Goal: Browse casually: Explore the website without a specific task or goal

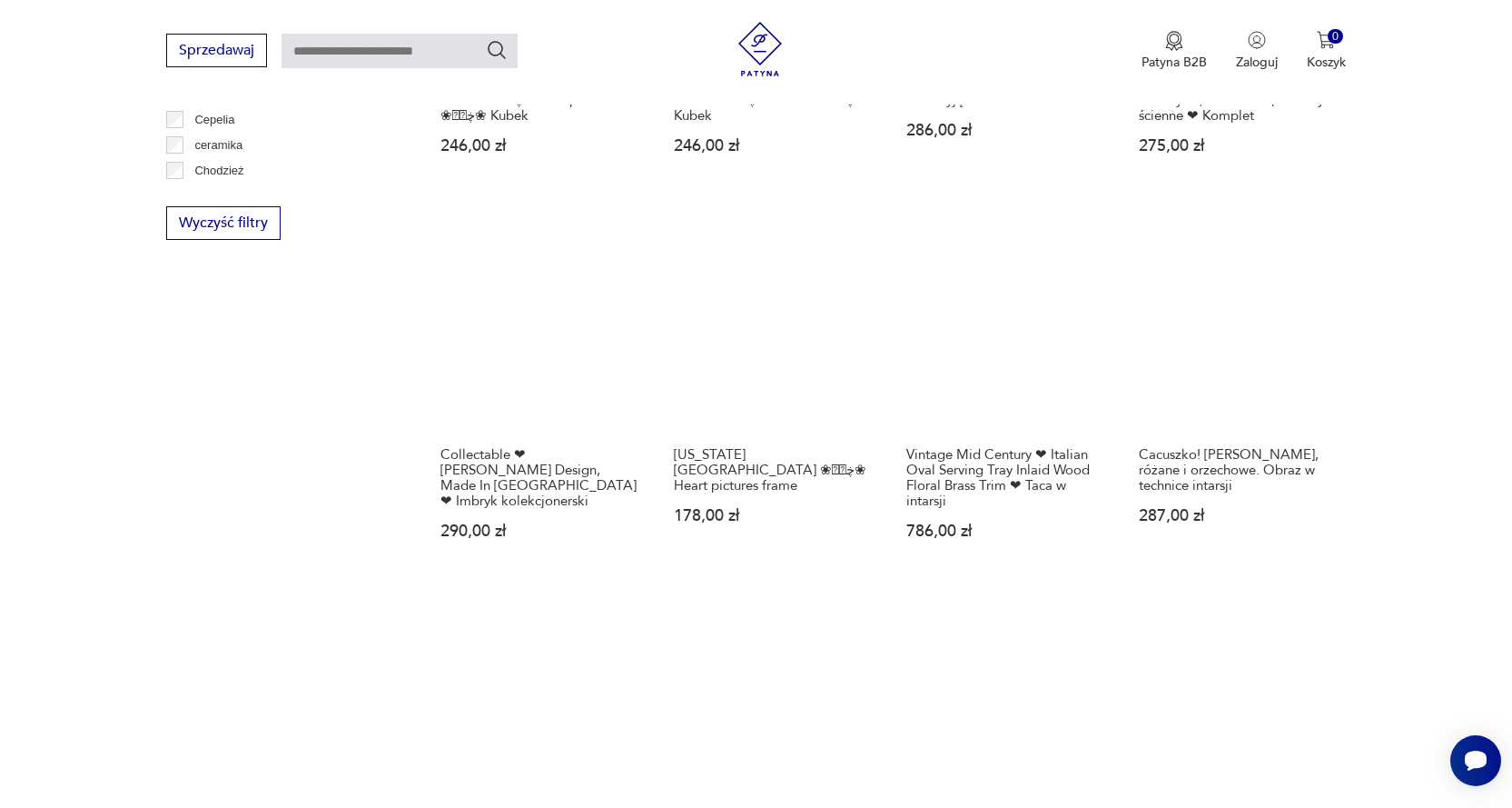
scroll to position [1464, 0]
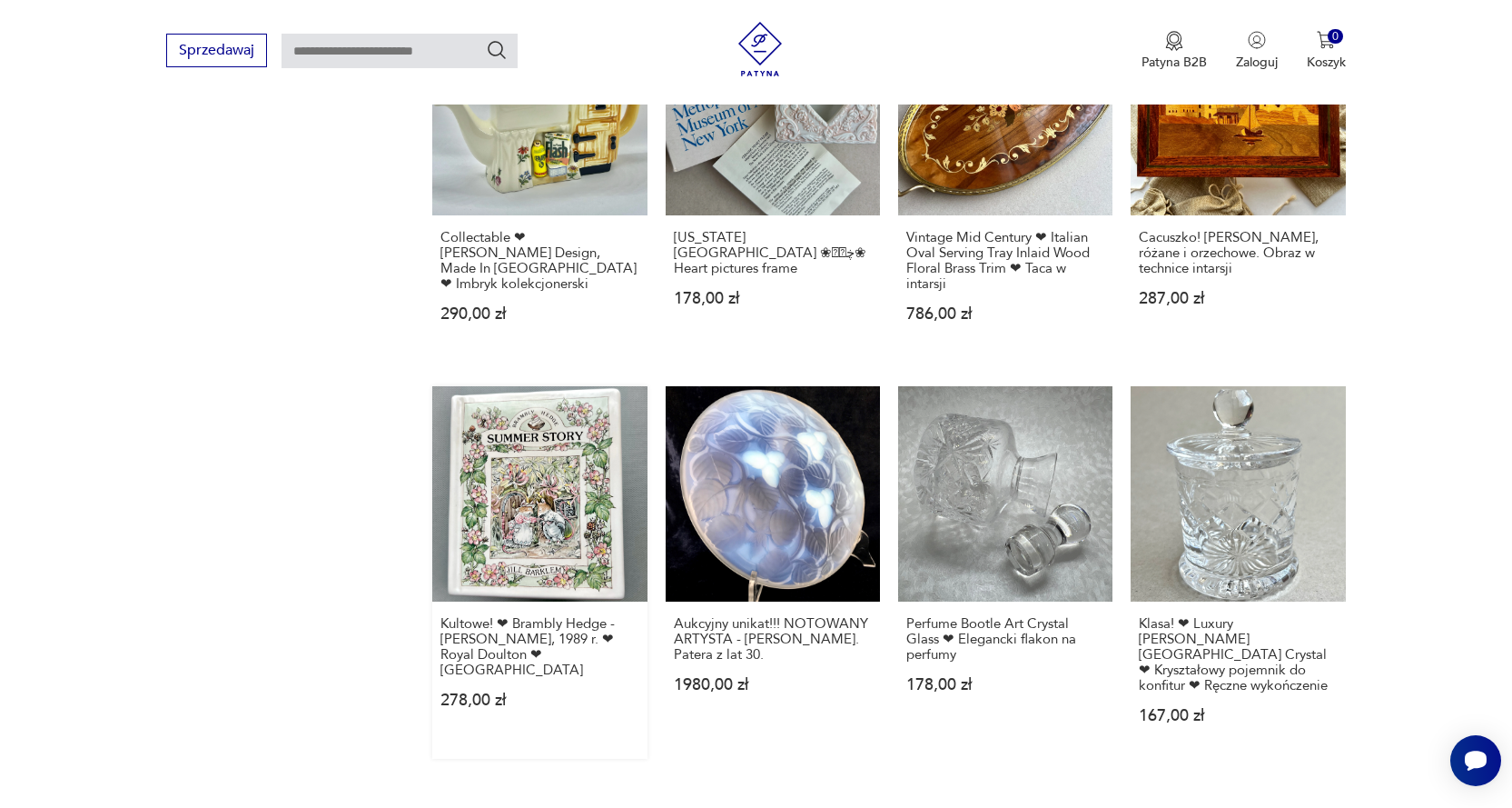
click at [535, 517] on link "Kultowe! ❤ Brambly Hedge - Jill Barklem, 1989 r. ❤ Royal Doulton ❤ Skarbonka 27…" at bounding box center [539, 571] width 215 height 372
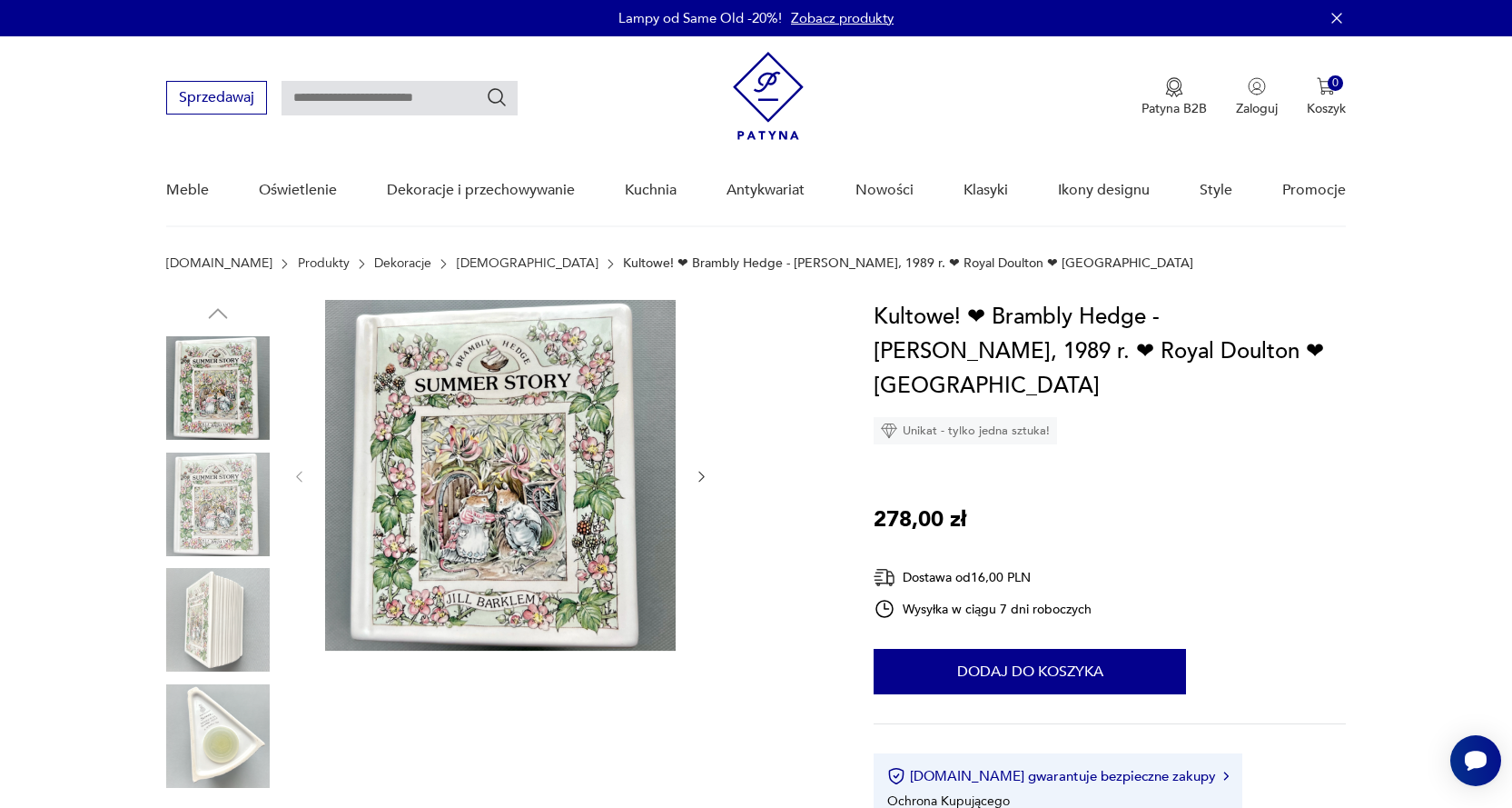
click at [217, 599] on img at bounding box center [218, 620] width 103 height 103
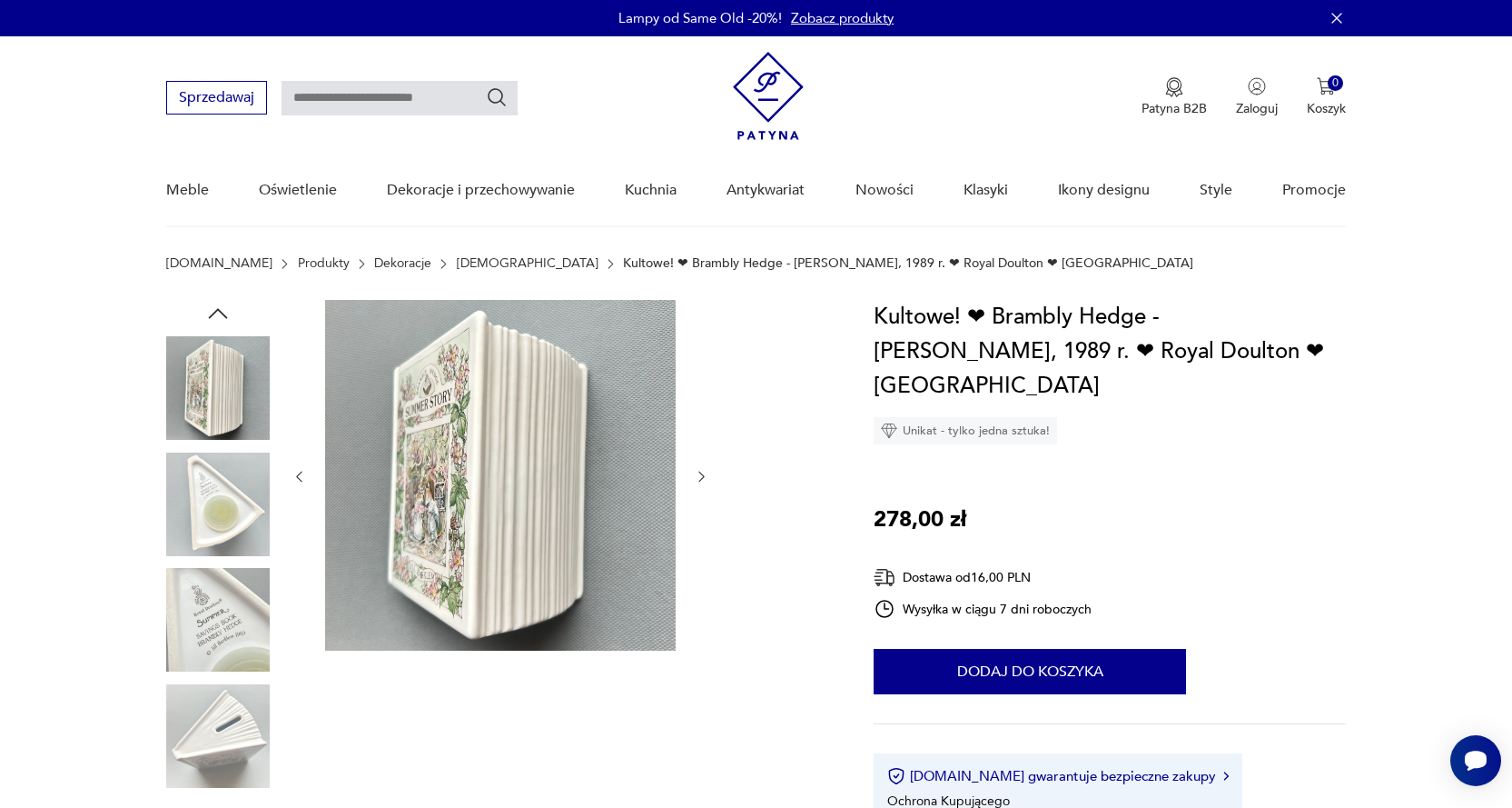
click at [217, 519] on img at bounding box center [218, 504] width 103 height 103
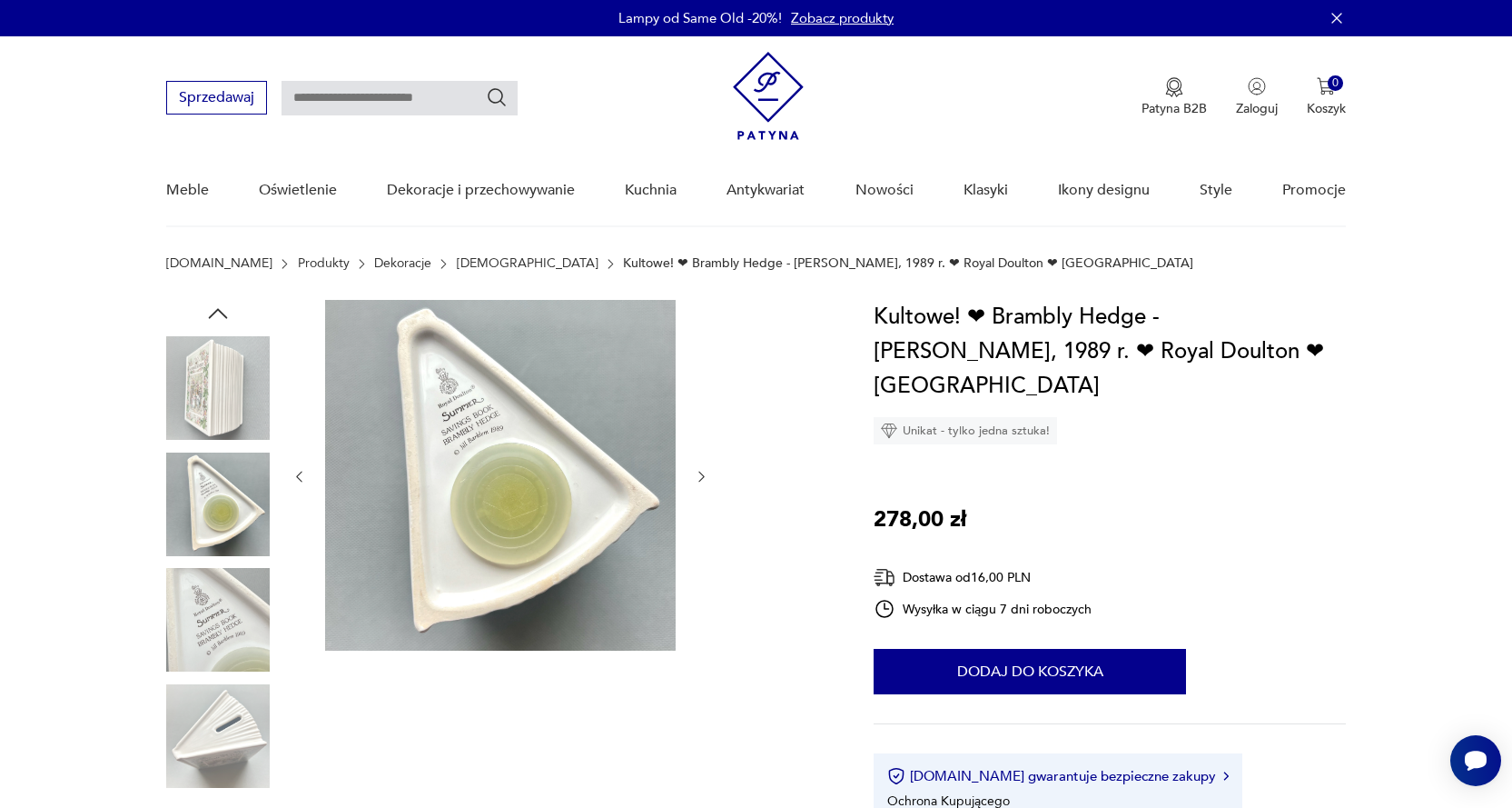
click at [230, 718] on img at bounding box center [218, 735] width 103 height 103
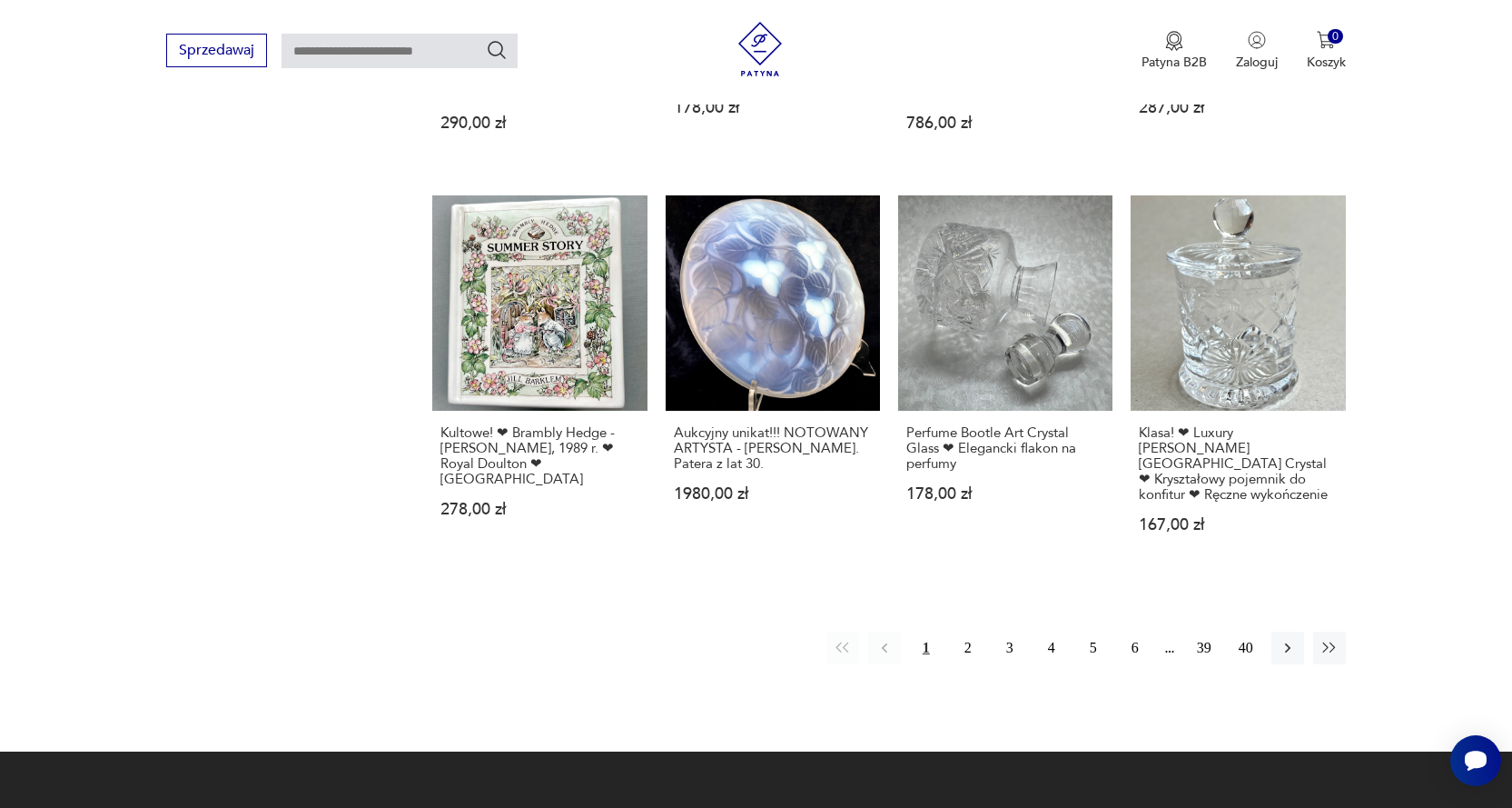
scroll to position [1659, 0]
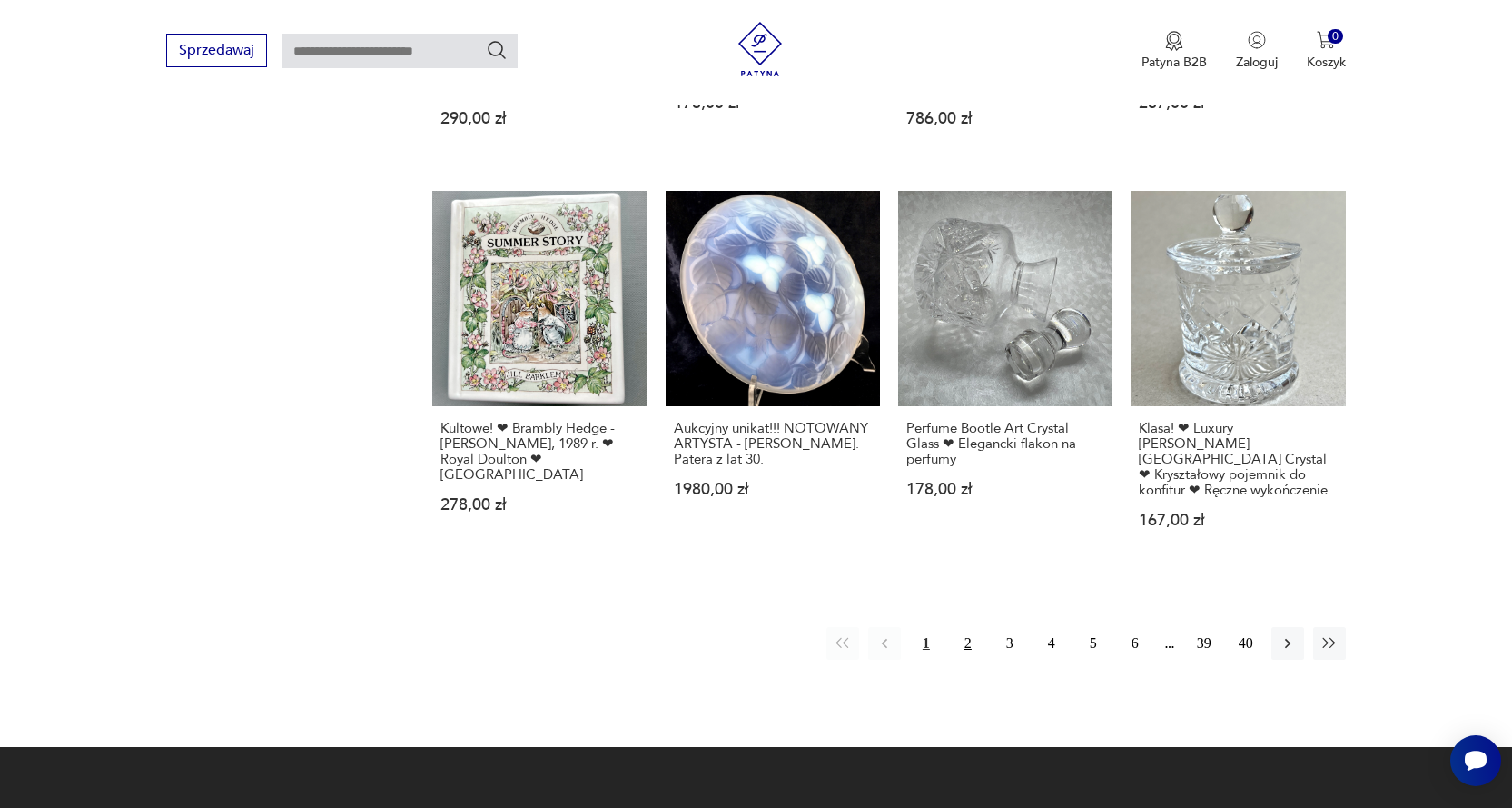
click at [974, 627] on button "2" at bounding box center [968, 643] width 32 height 32
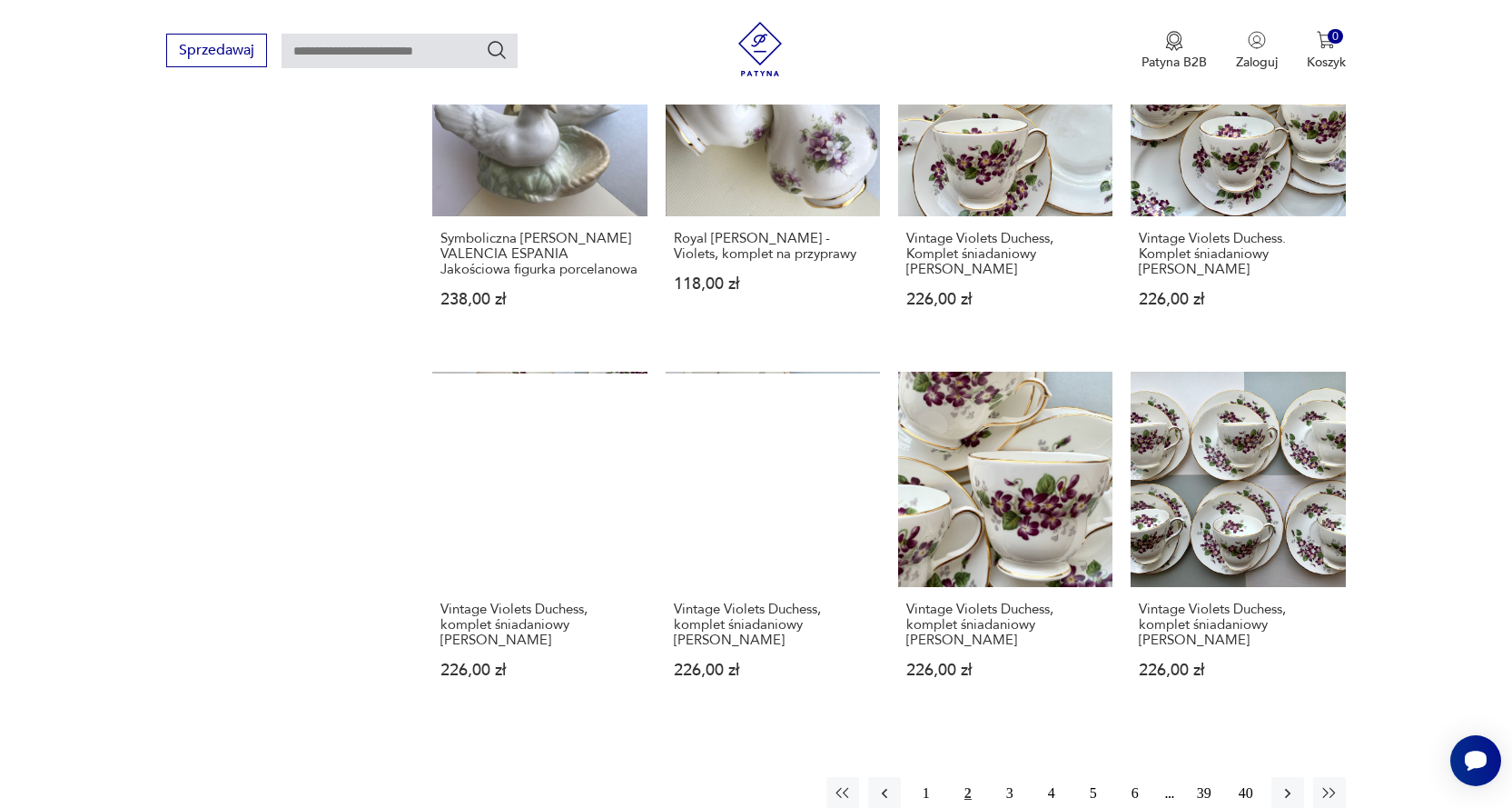
scroll to position [1464, 0]
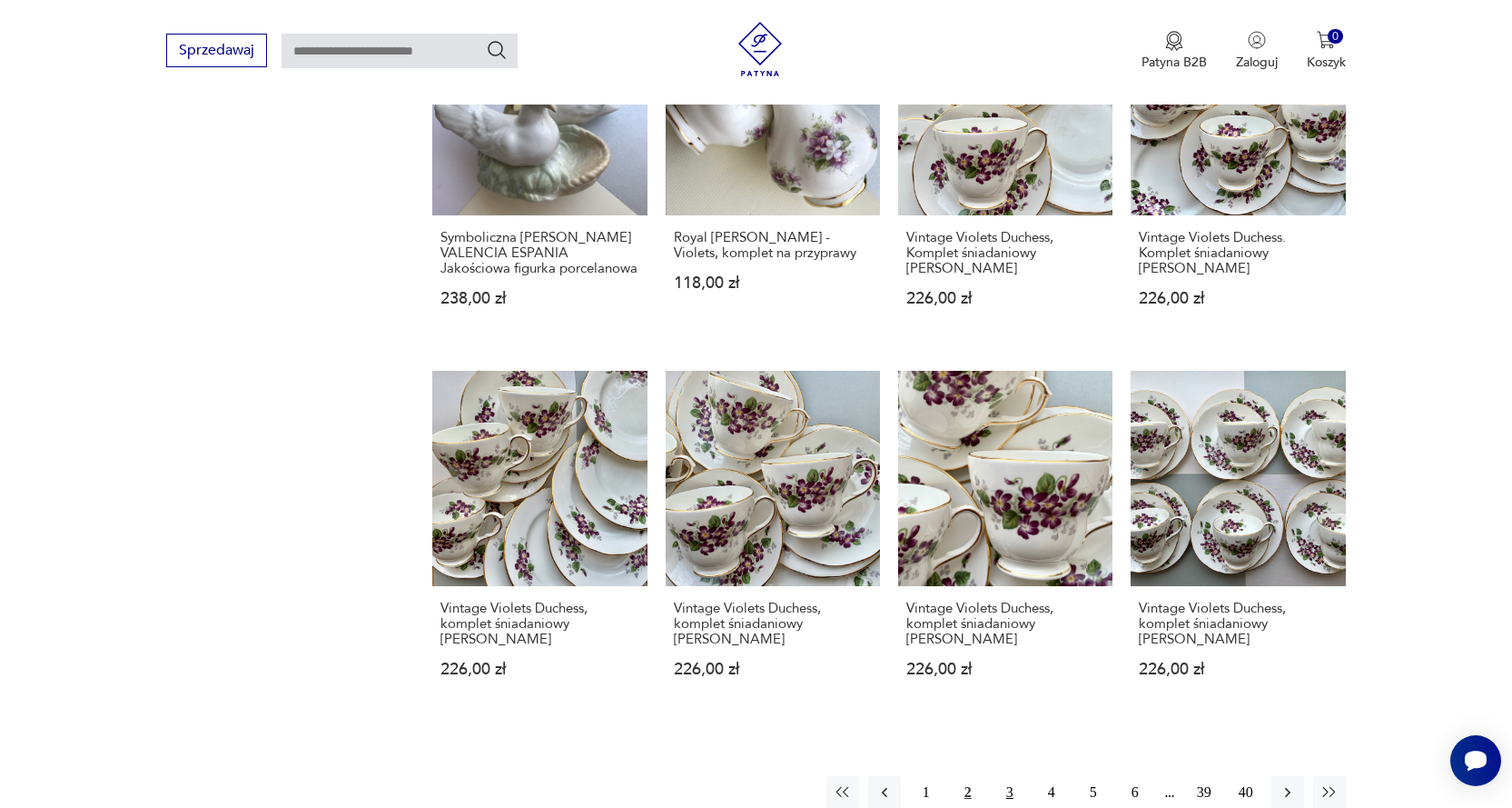
click at [1009, 776] on button "3" at bounding box center [1010, 792] width 32 height 32
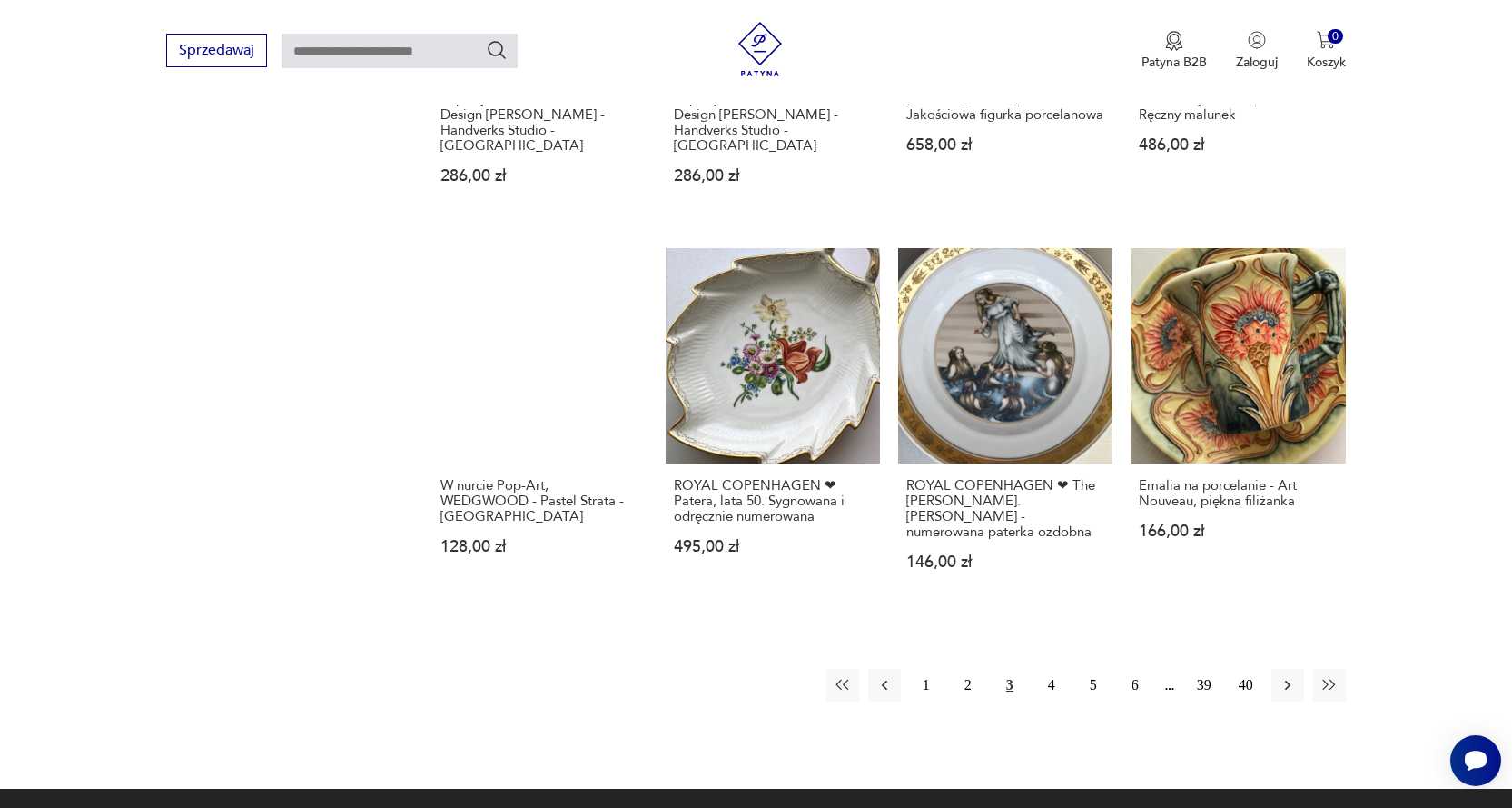
scroll to position [1736, 0]
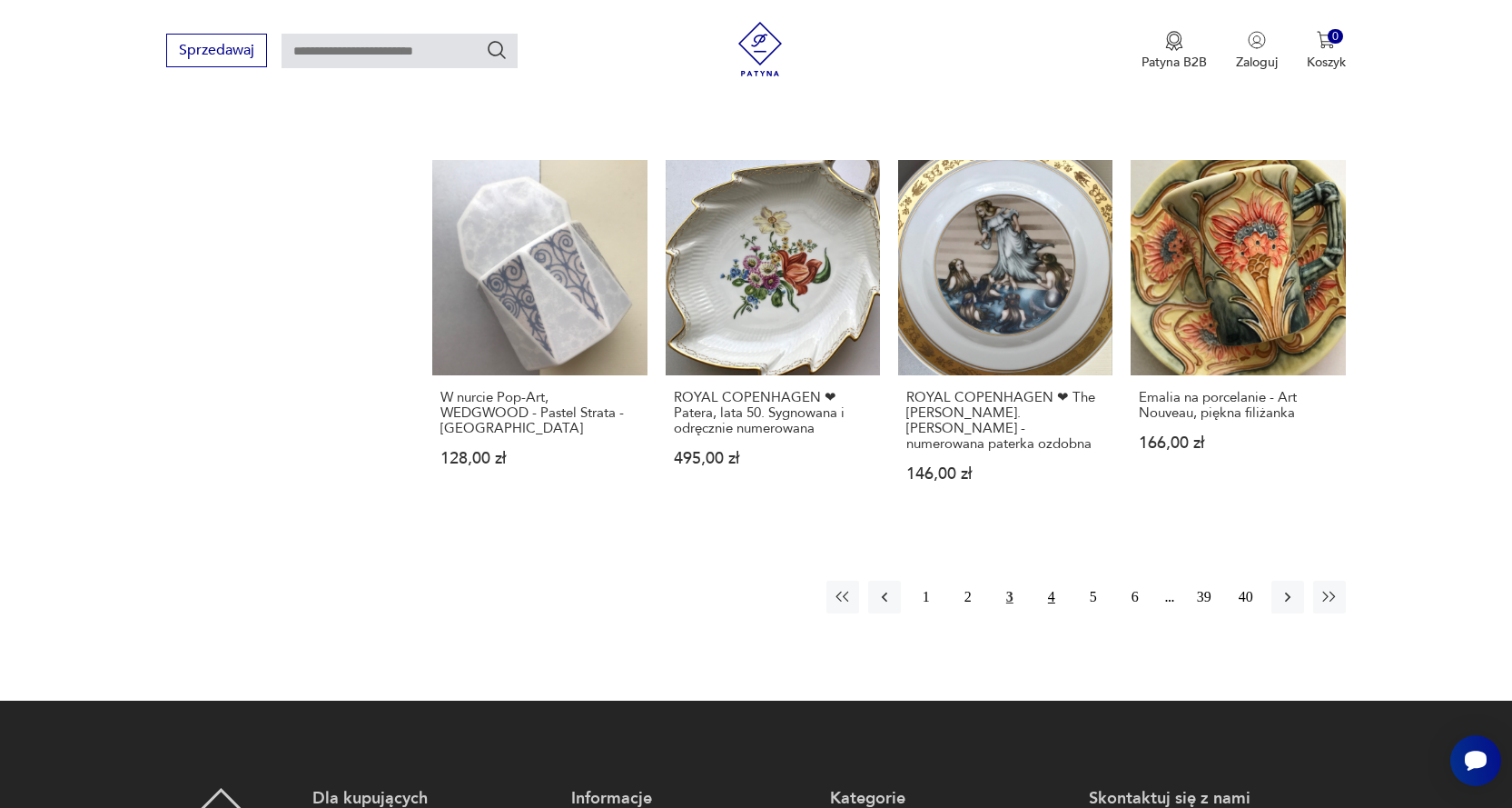
click at [1049, 581] on button "4" at bounding box center [1051, 597] width 32 height 32
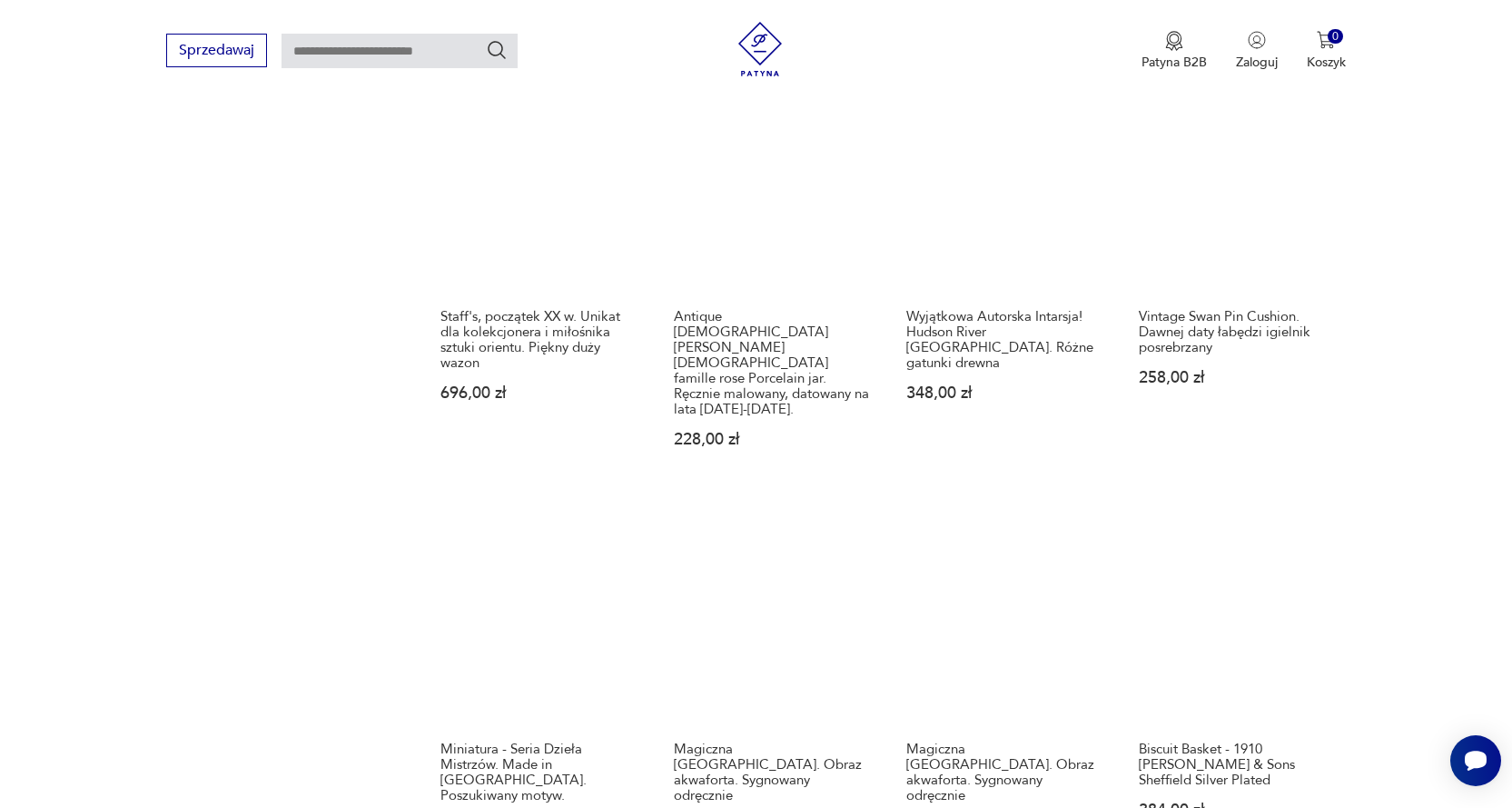
scroll to position [1555, 0]
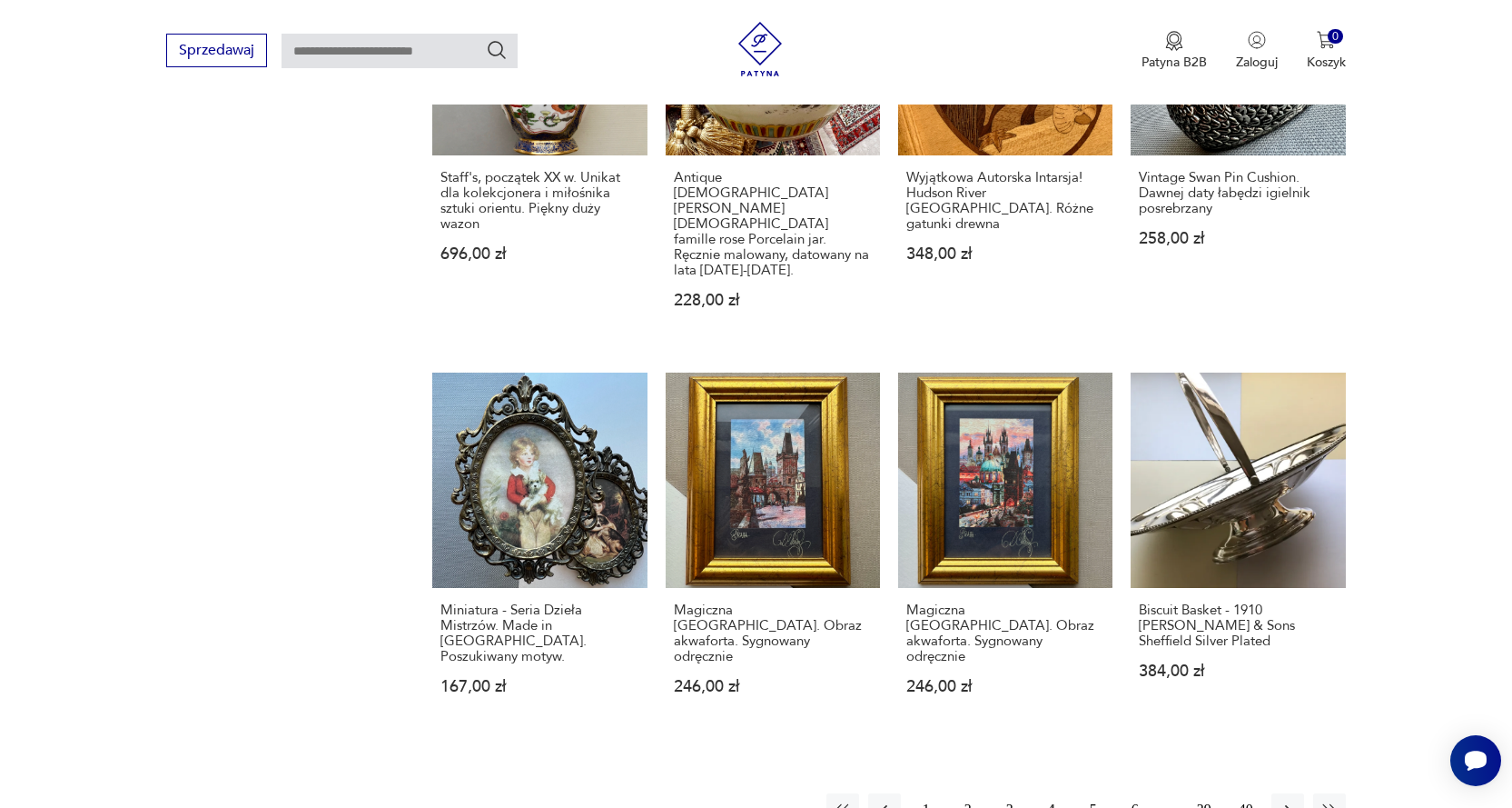
click at [1089, 793] on button "5" at bounding box center [1093, 809] width 32 height 32
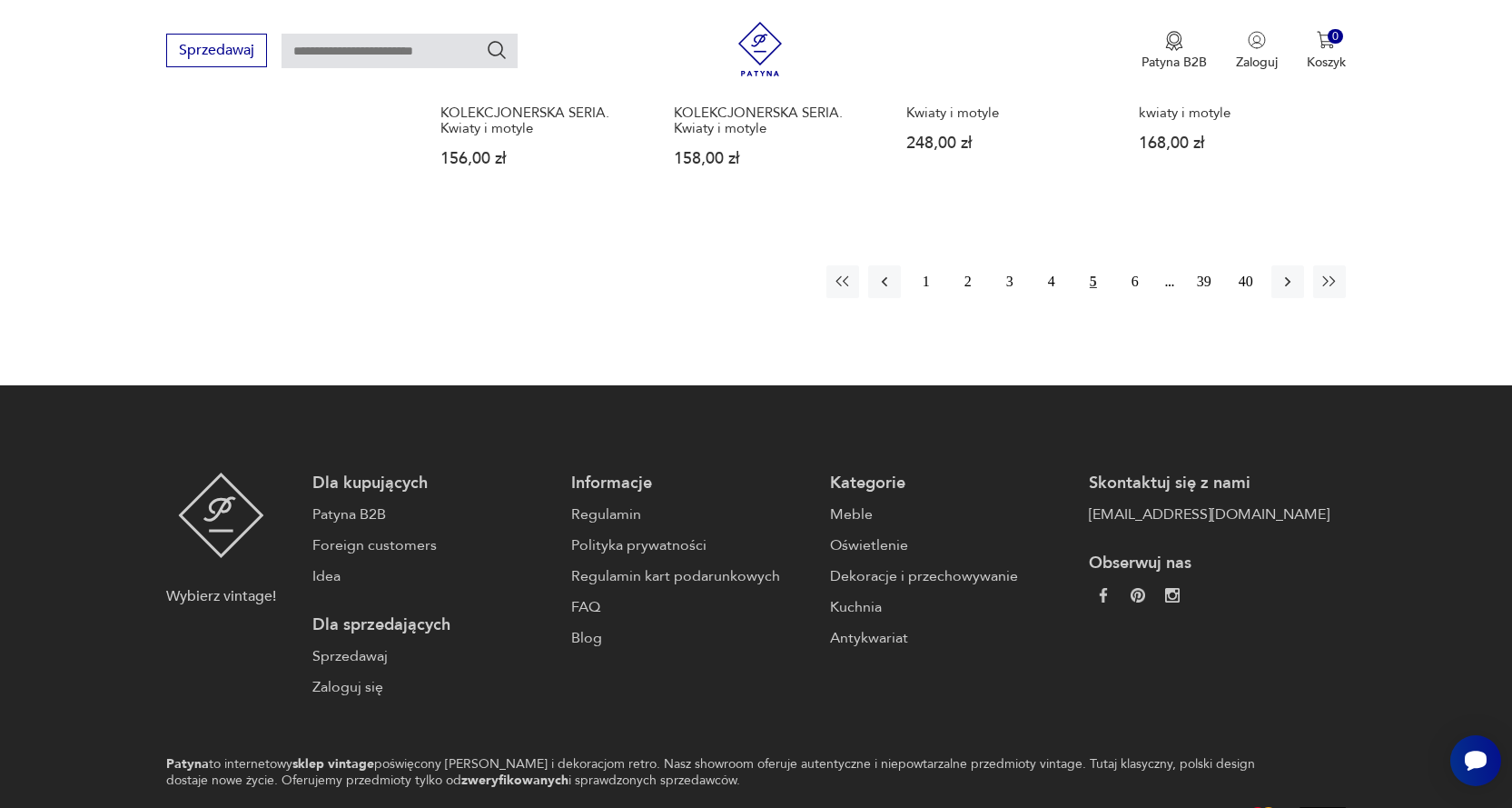
scroll to position [2009, 0]
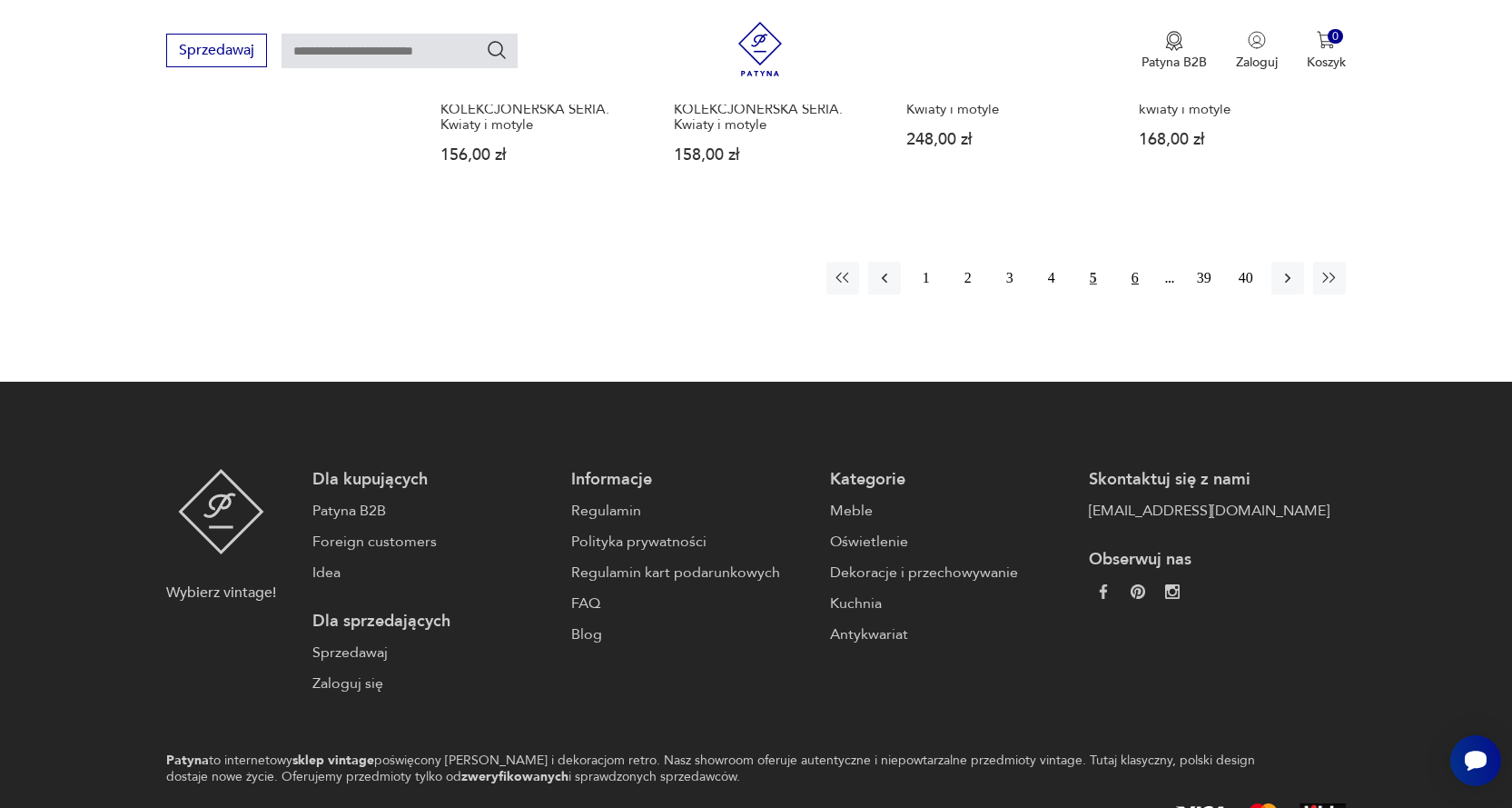
click at [1132, 278] on button "6" at bounding box center [1135, 278] width 32 height 32
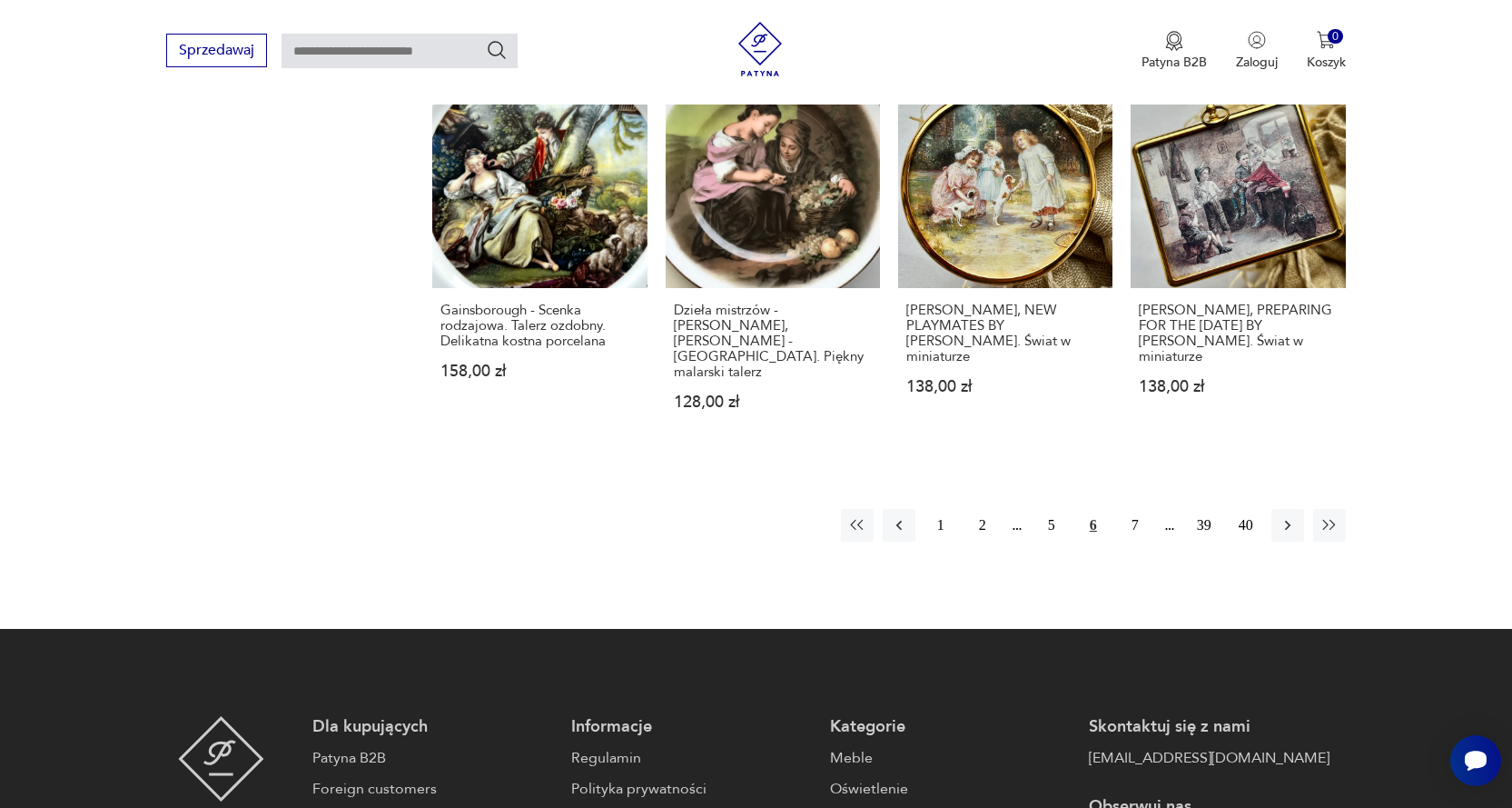
scroll to position [1827, 0]
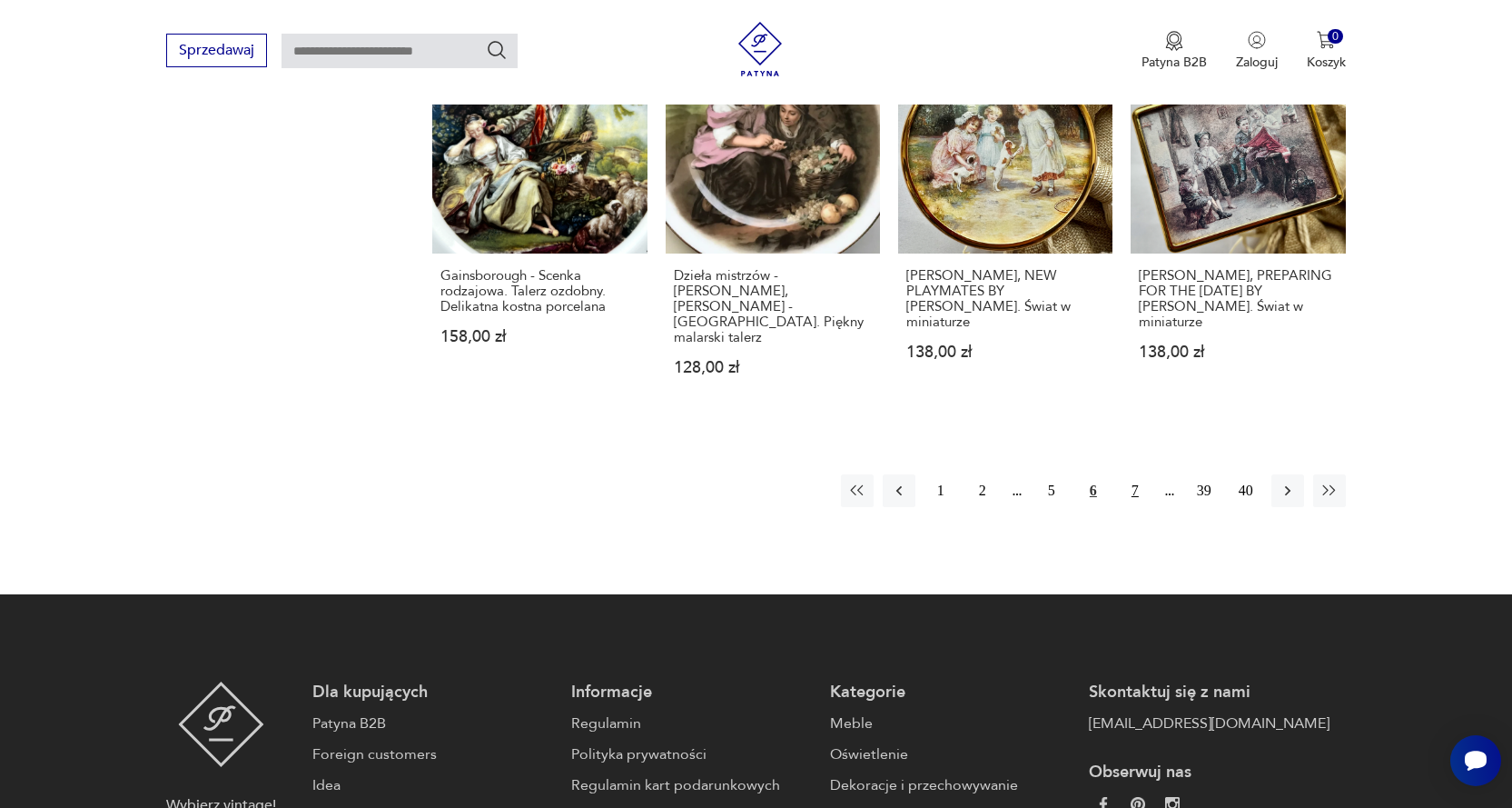
click at [1134, 475] on button "7" at bounding box center [1135, 491] width 32 height 32
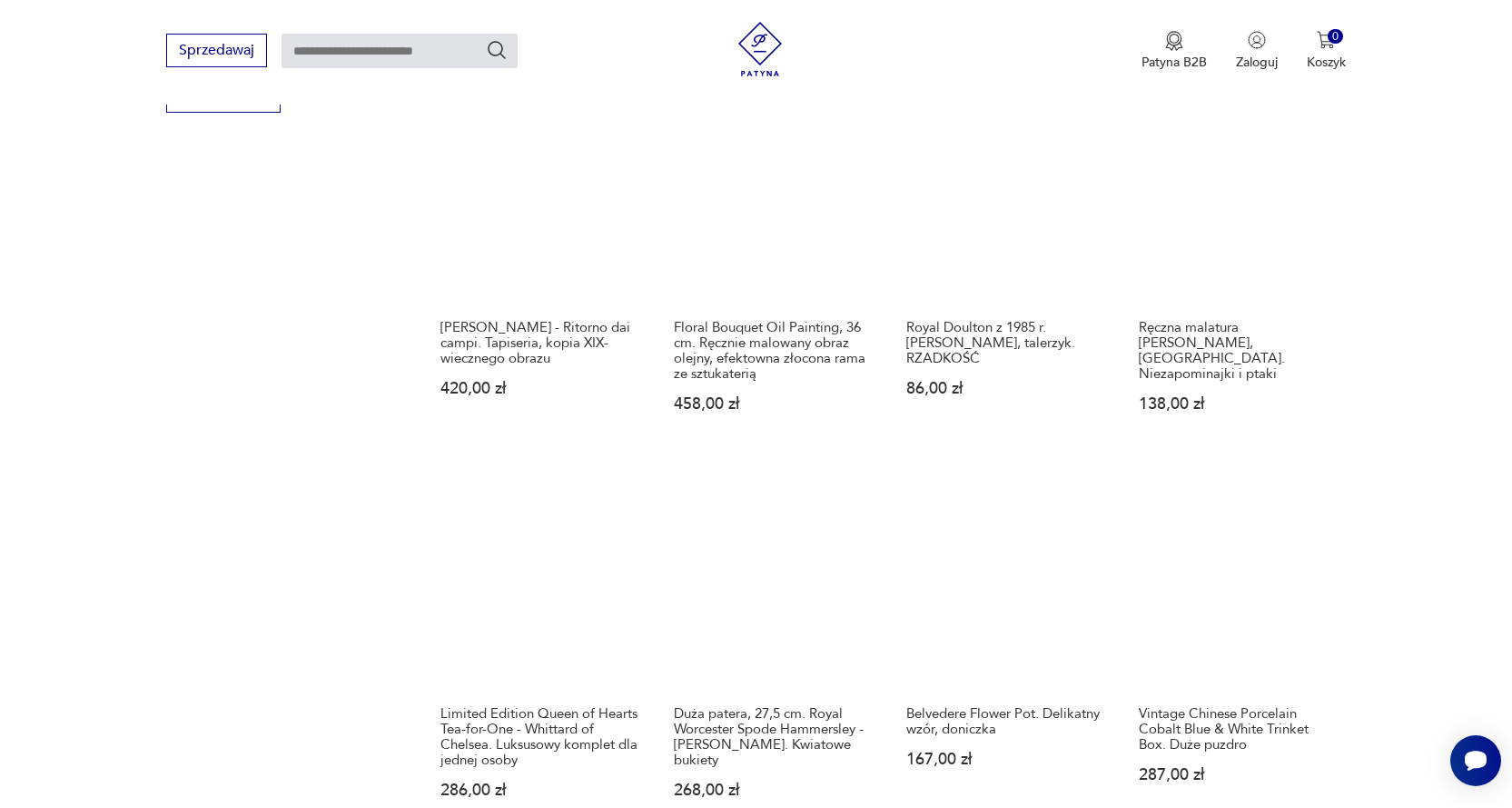
scroll to position [1372, 0]
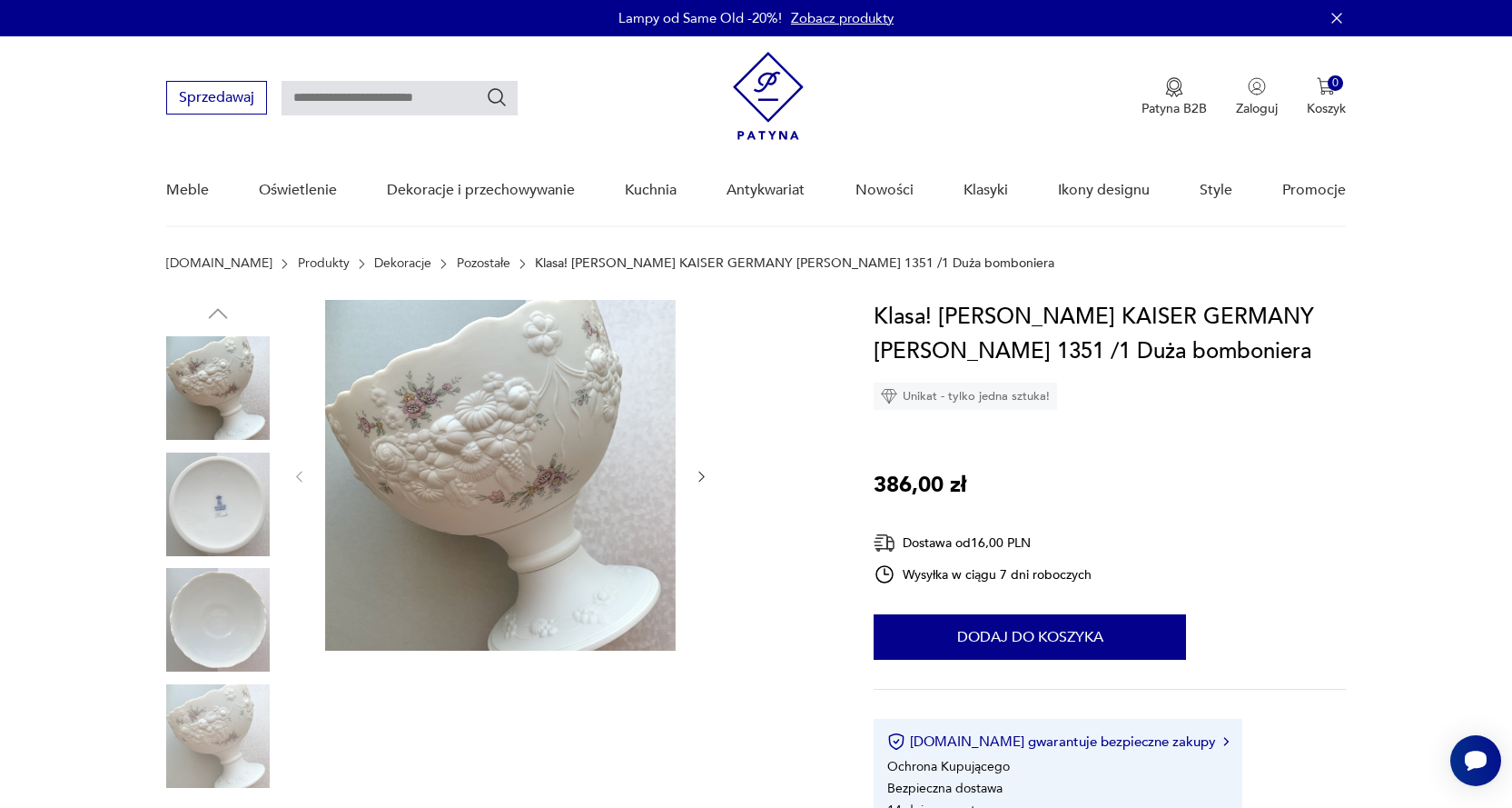
click at [501, 457] on img at bounding box center [500, 475] width 350 height 351
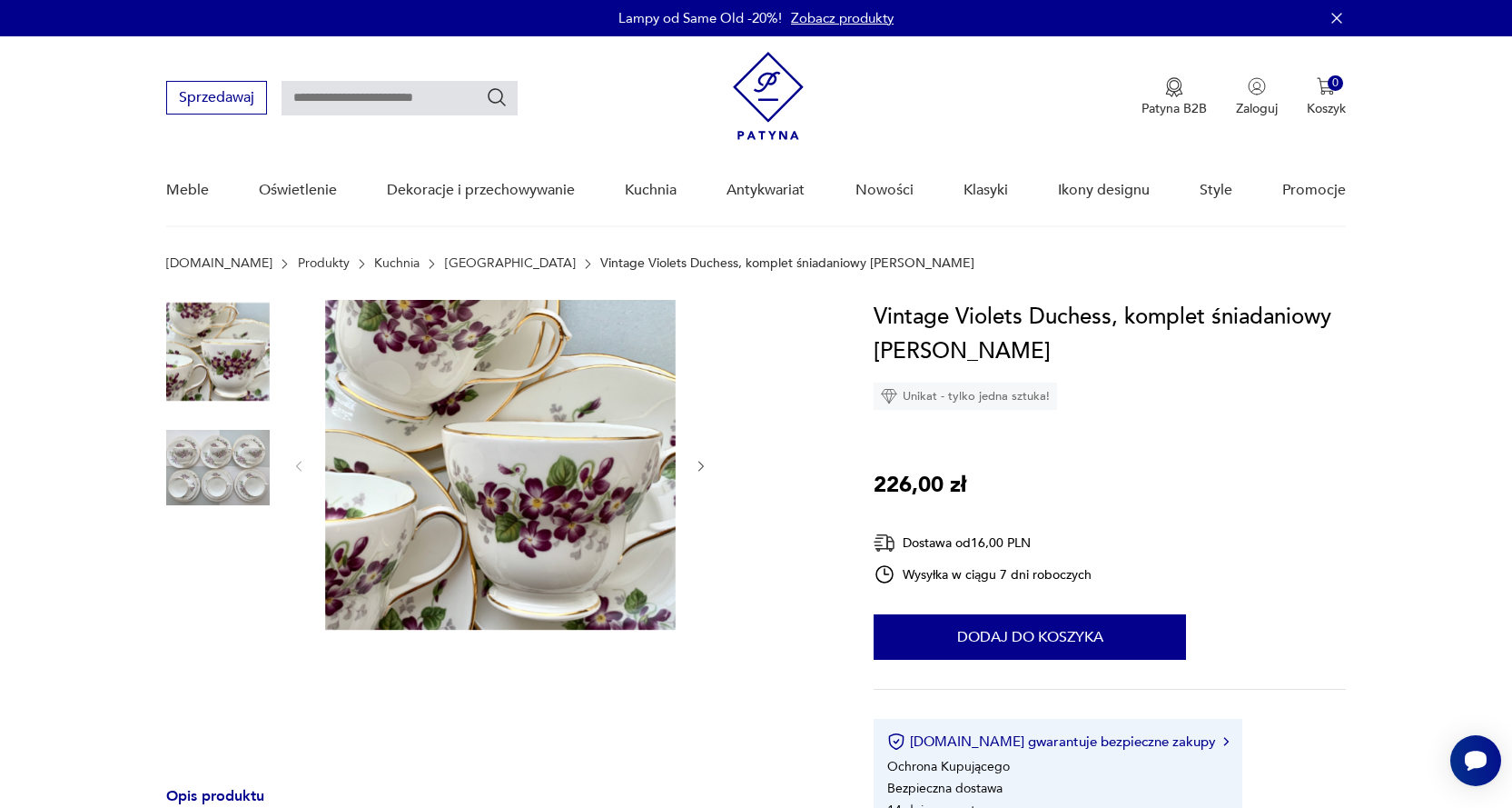
click at [254, 440] on img at bounding box center [218, 468] width 103 height 103
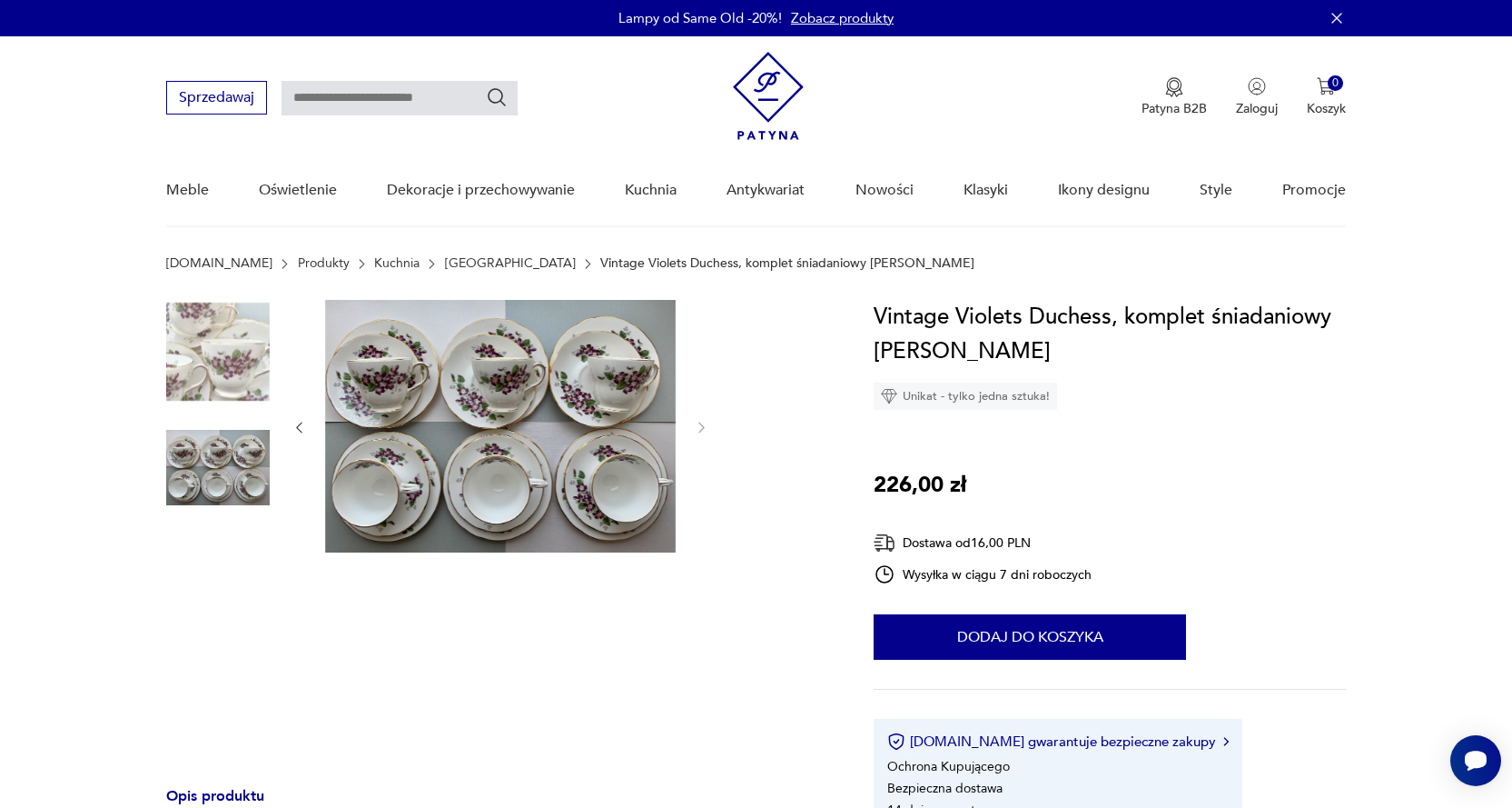
click at [216, 341] on img at bounding box center [218, 351] width 103 height 103
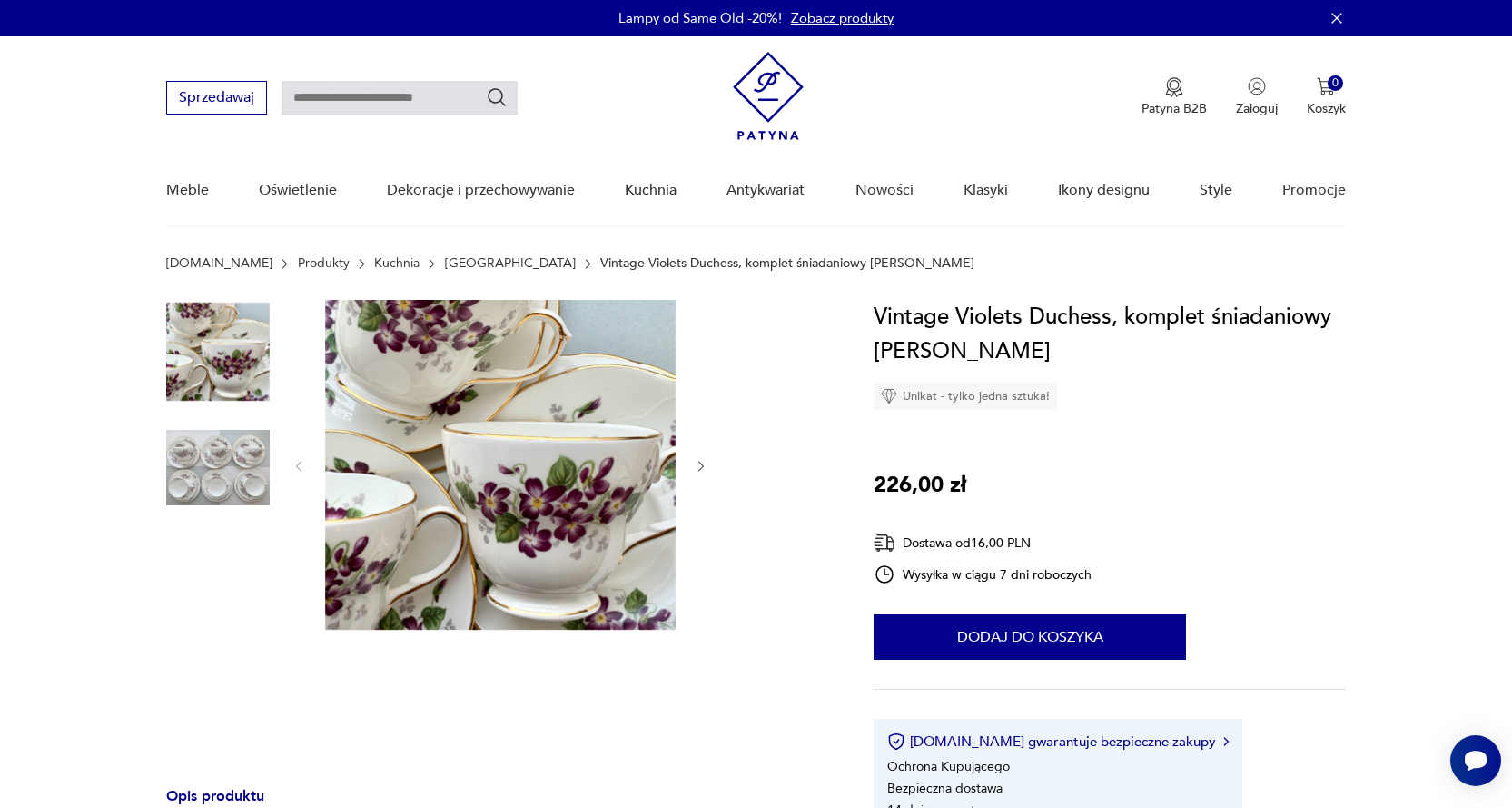
click at [609, 490] on img at bounding box center [500, 464] width 350 height 330
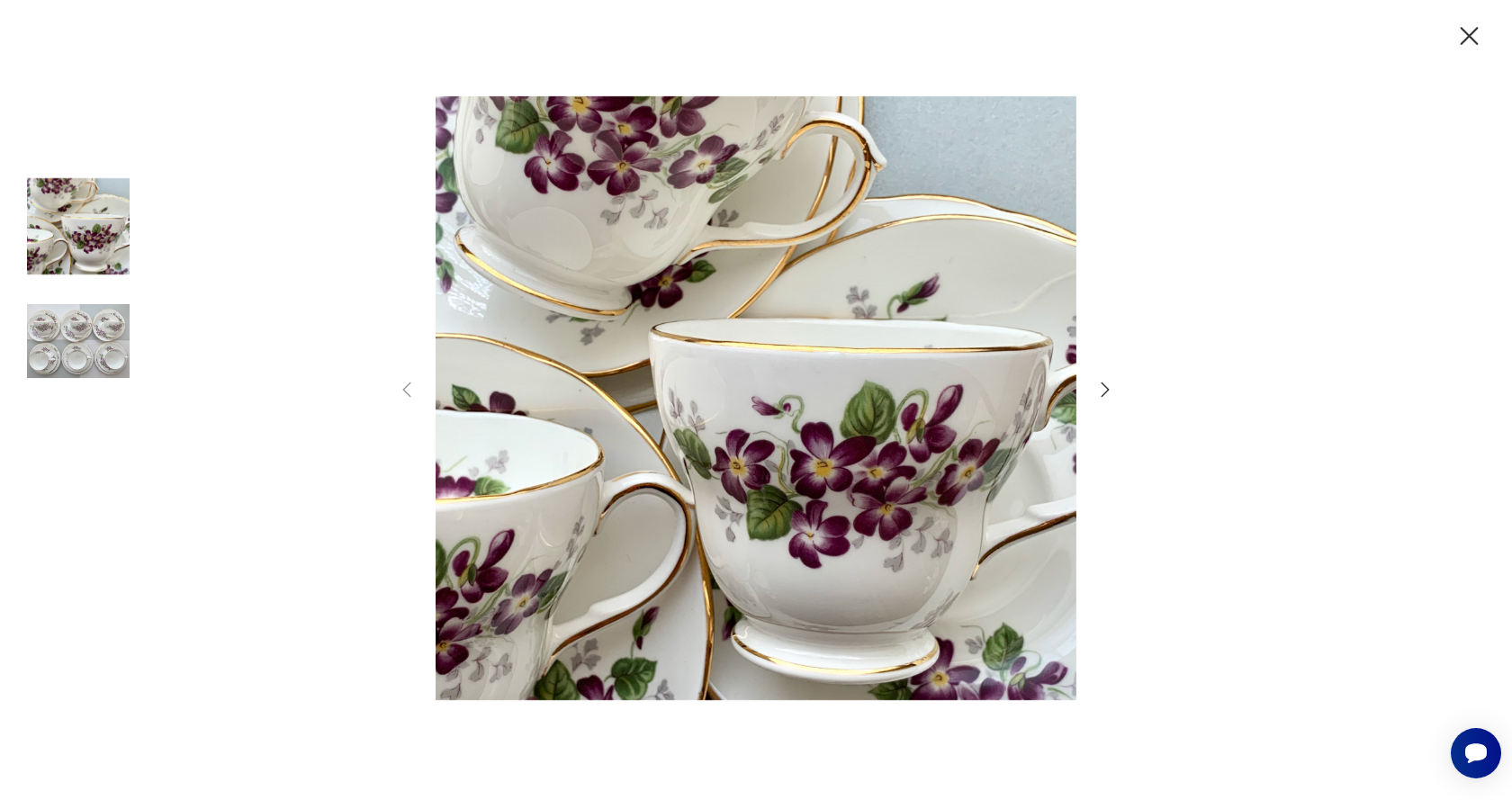
click at [1468, 35] on icon "button" at bounding box center [1469, 36] width 18 height 18
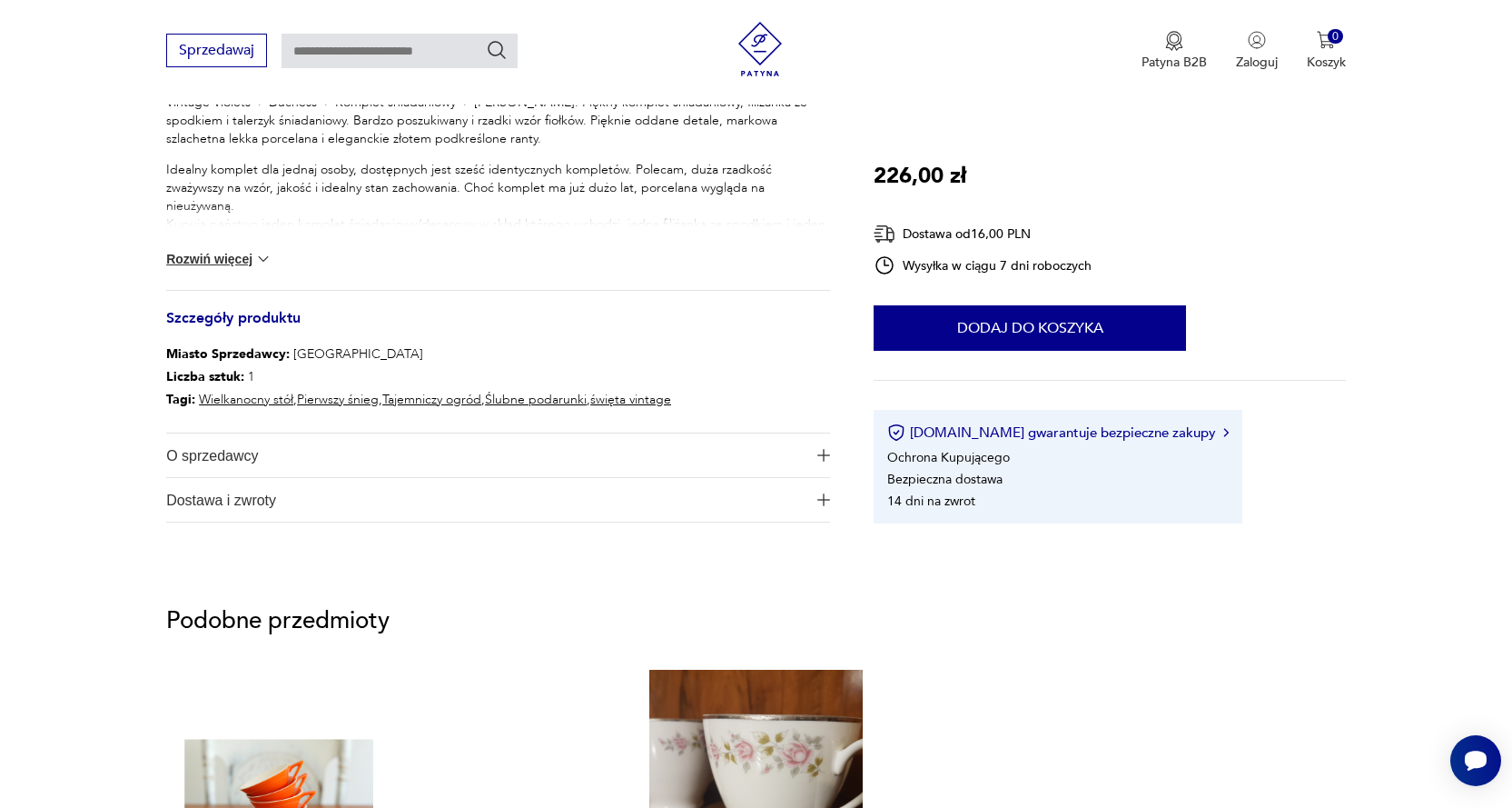
scroll to position [545, 0]
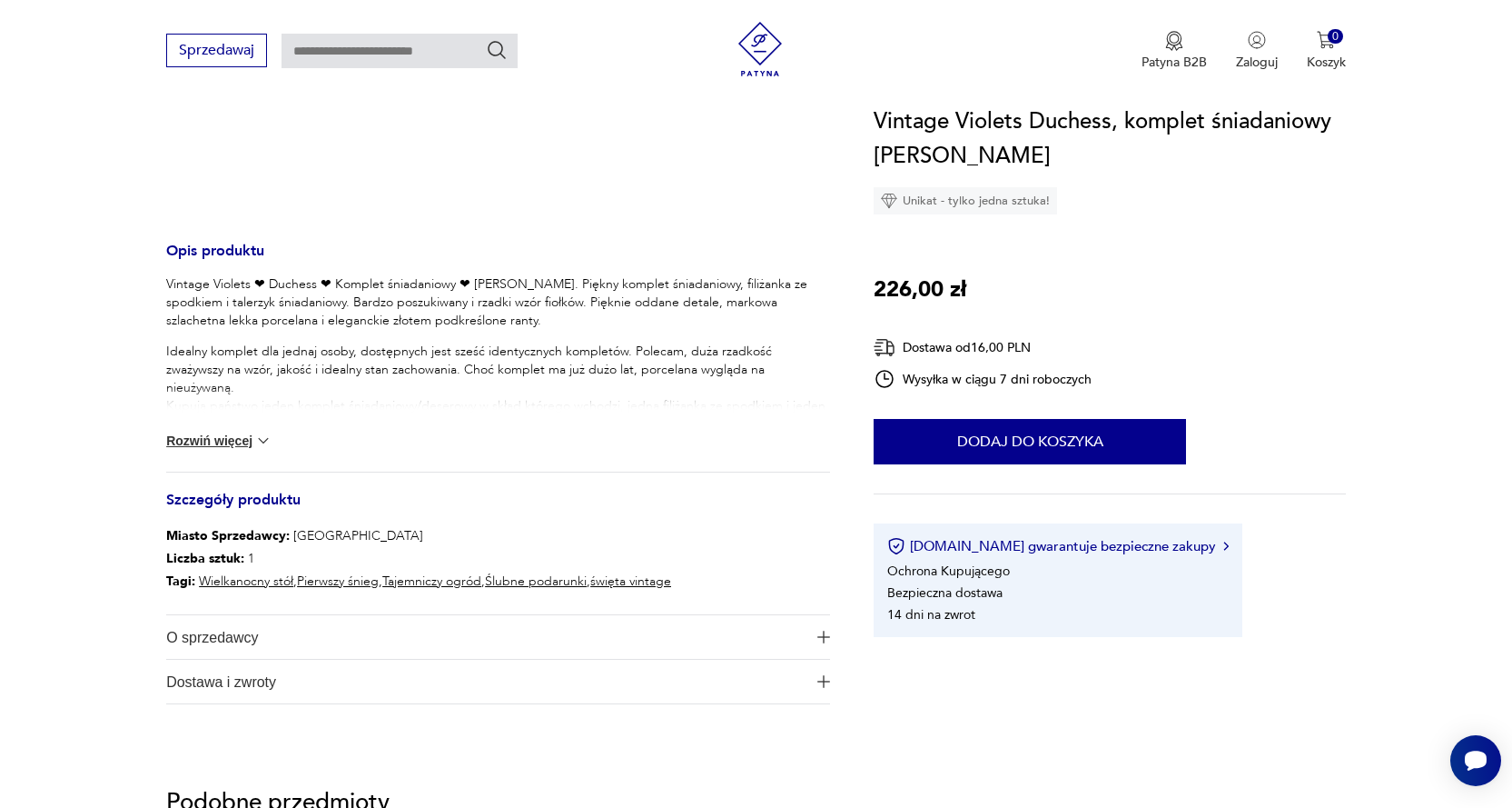
click at [230, 442] on button "Rozwiń więcej" at bounding box center [219, 440] width 105 height 18
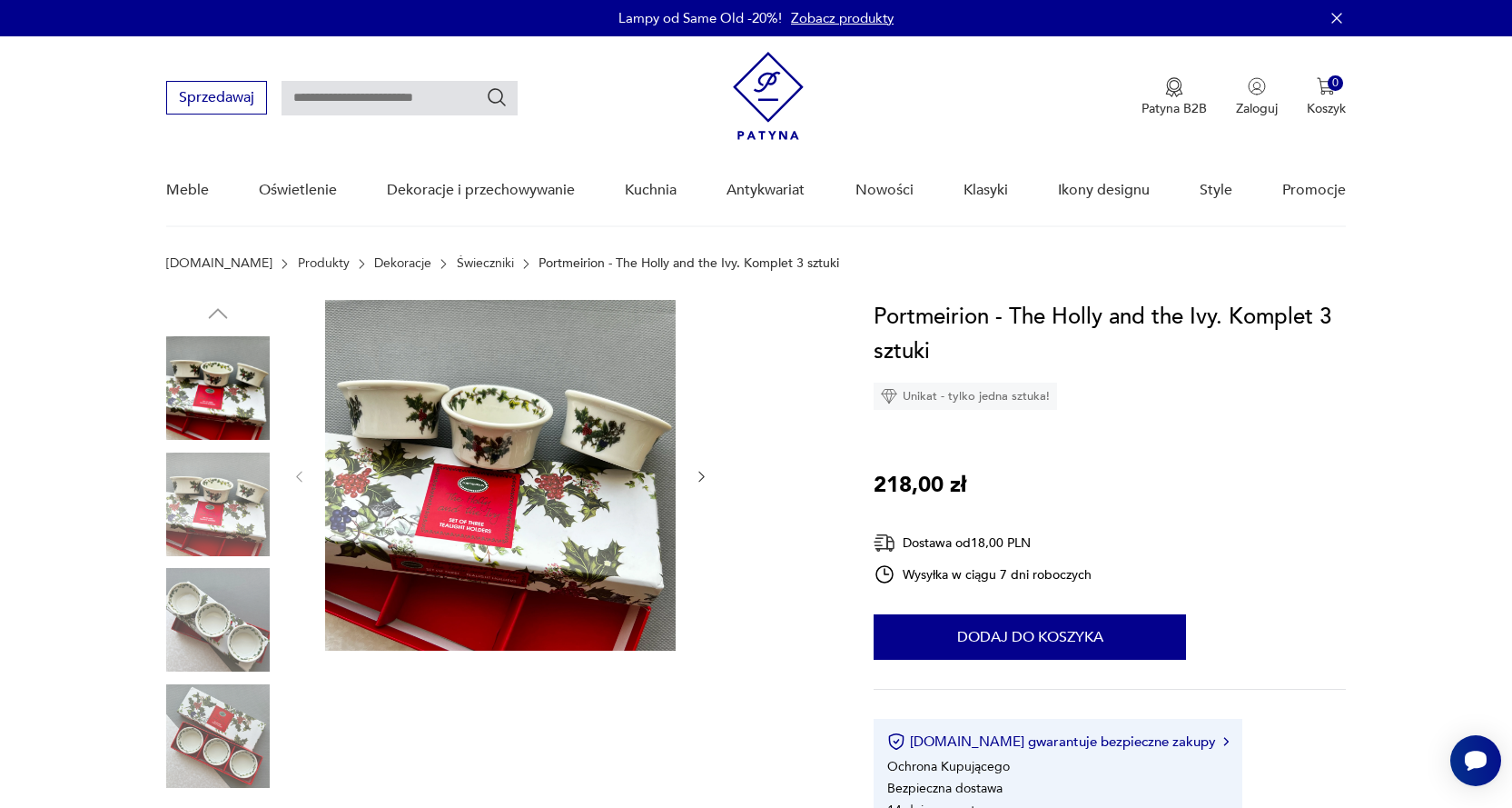
click at [264, 631] on img at bounding box center [218, 620] width 103 height 103
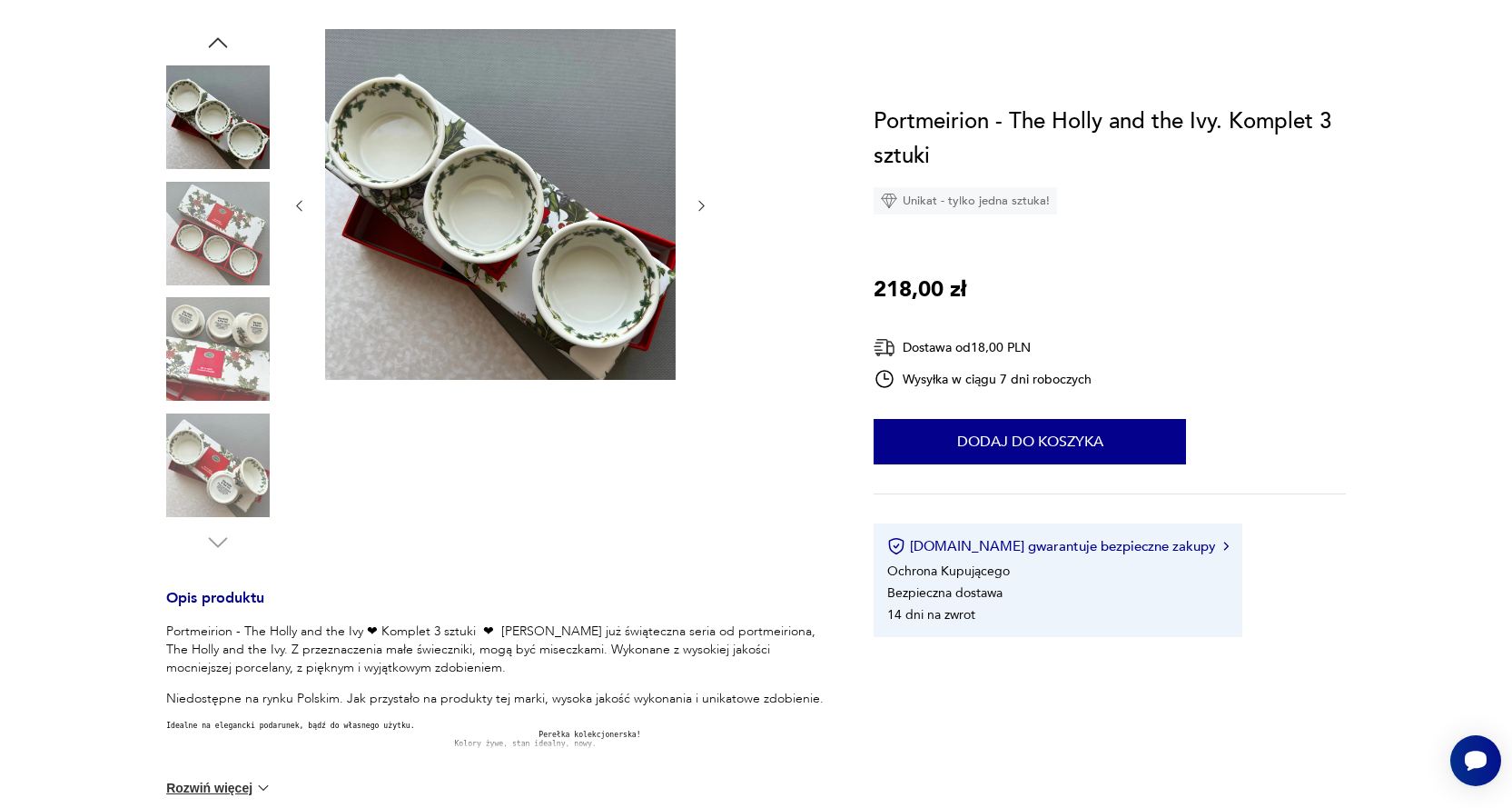
scroll to position [272, 0]
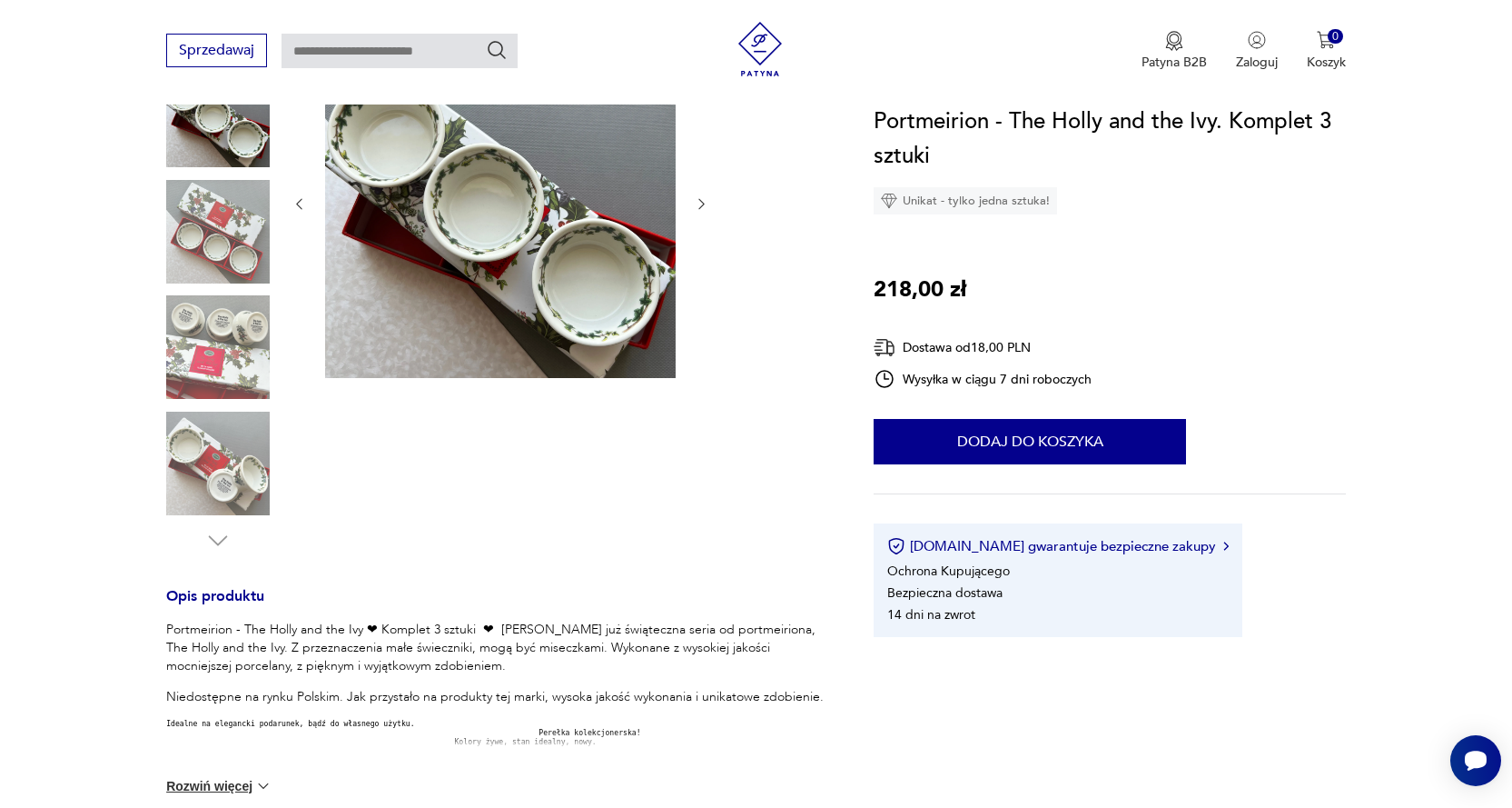
click at [254, 455] on img at bounding box center [218, 463] width 103 height 103
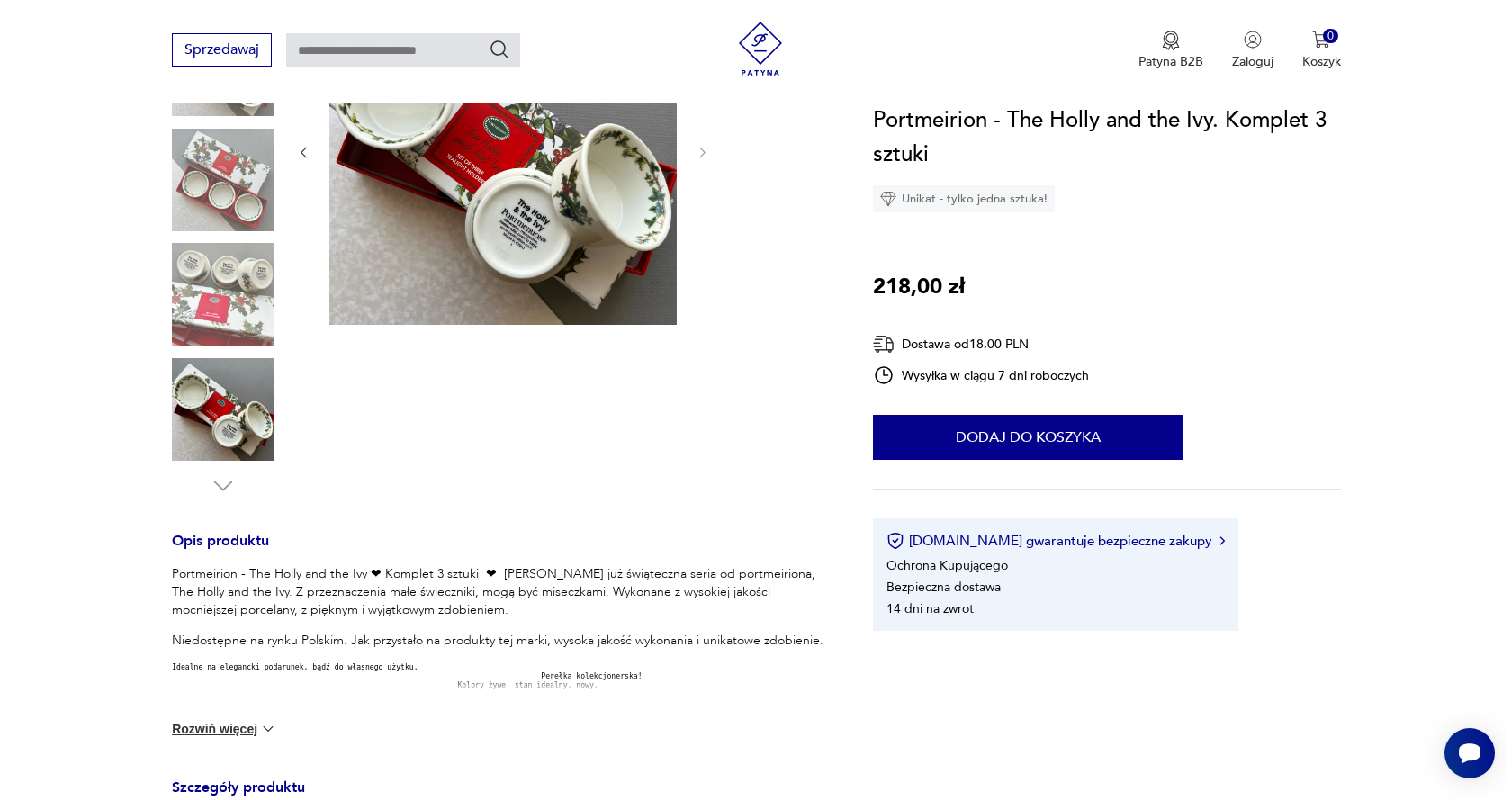
scroll to position [90, 0]
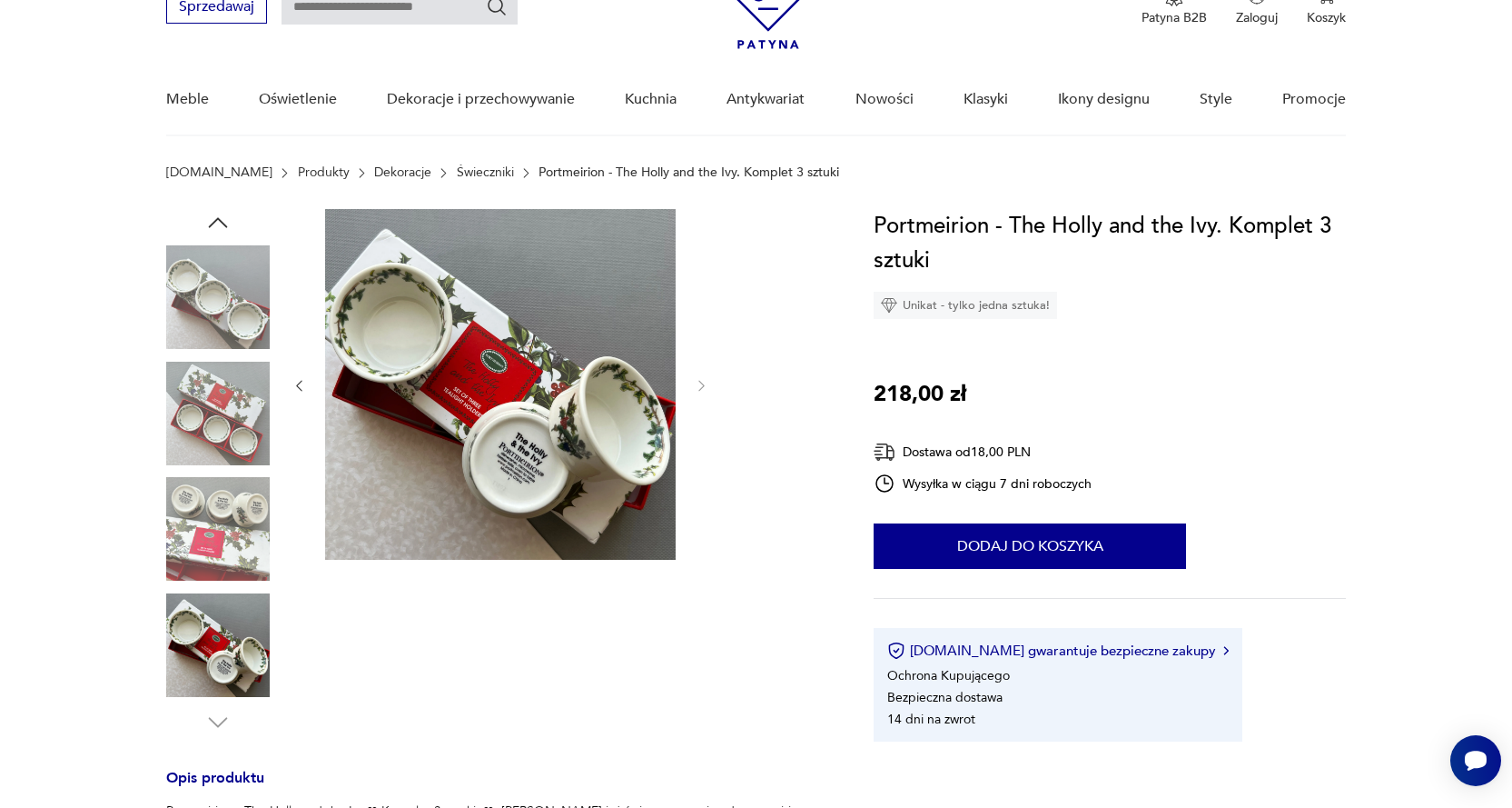
click at [223, 215] on icon "button" at bounding box center [218, 223] width 28 height 28
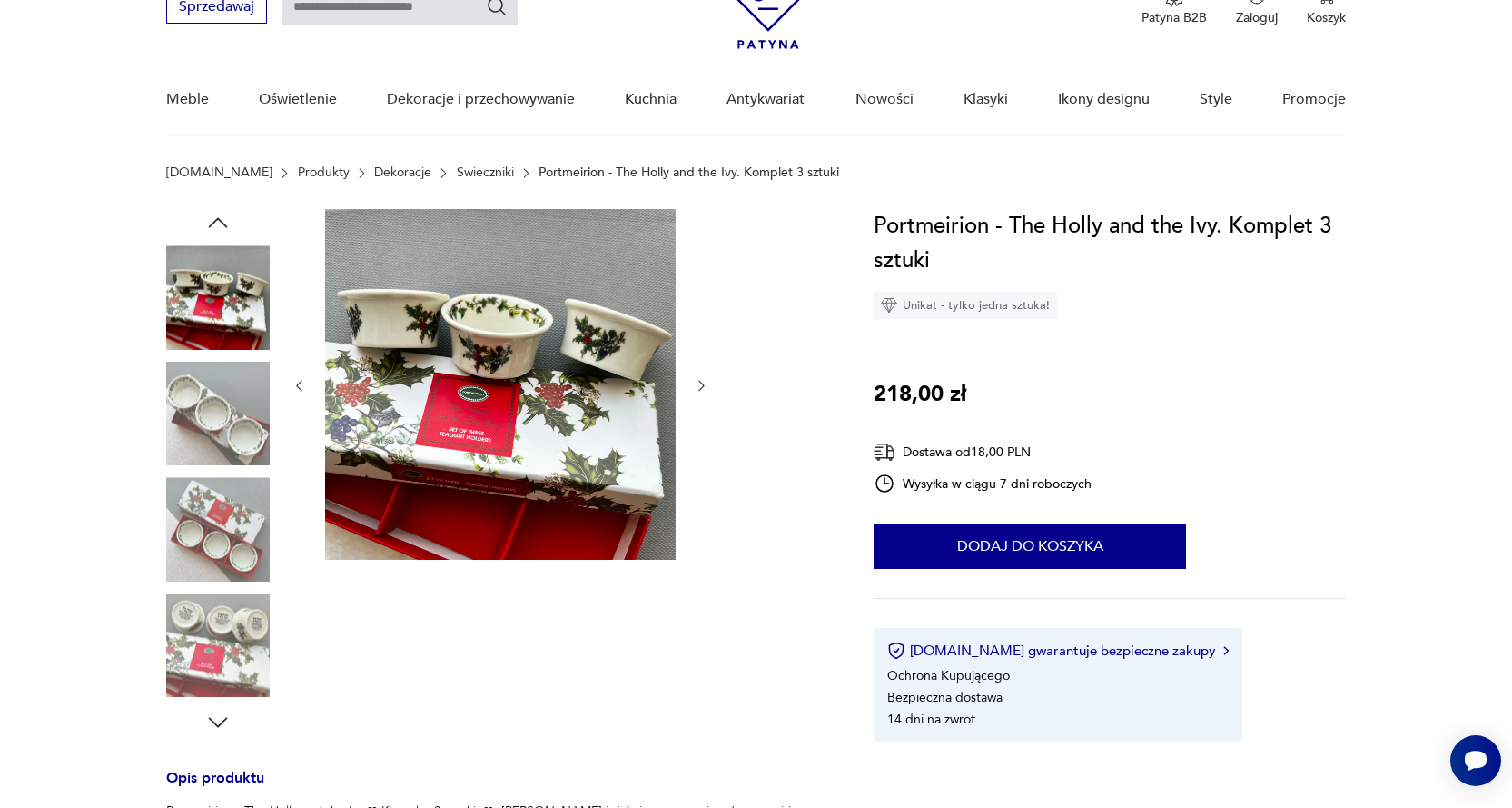
click at [558, 370] on img at bounding box center [500, 384] width 350 height 351
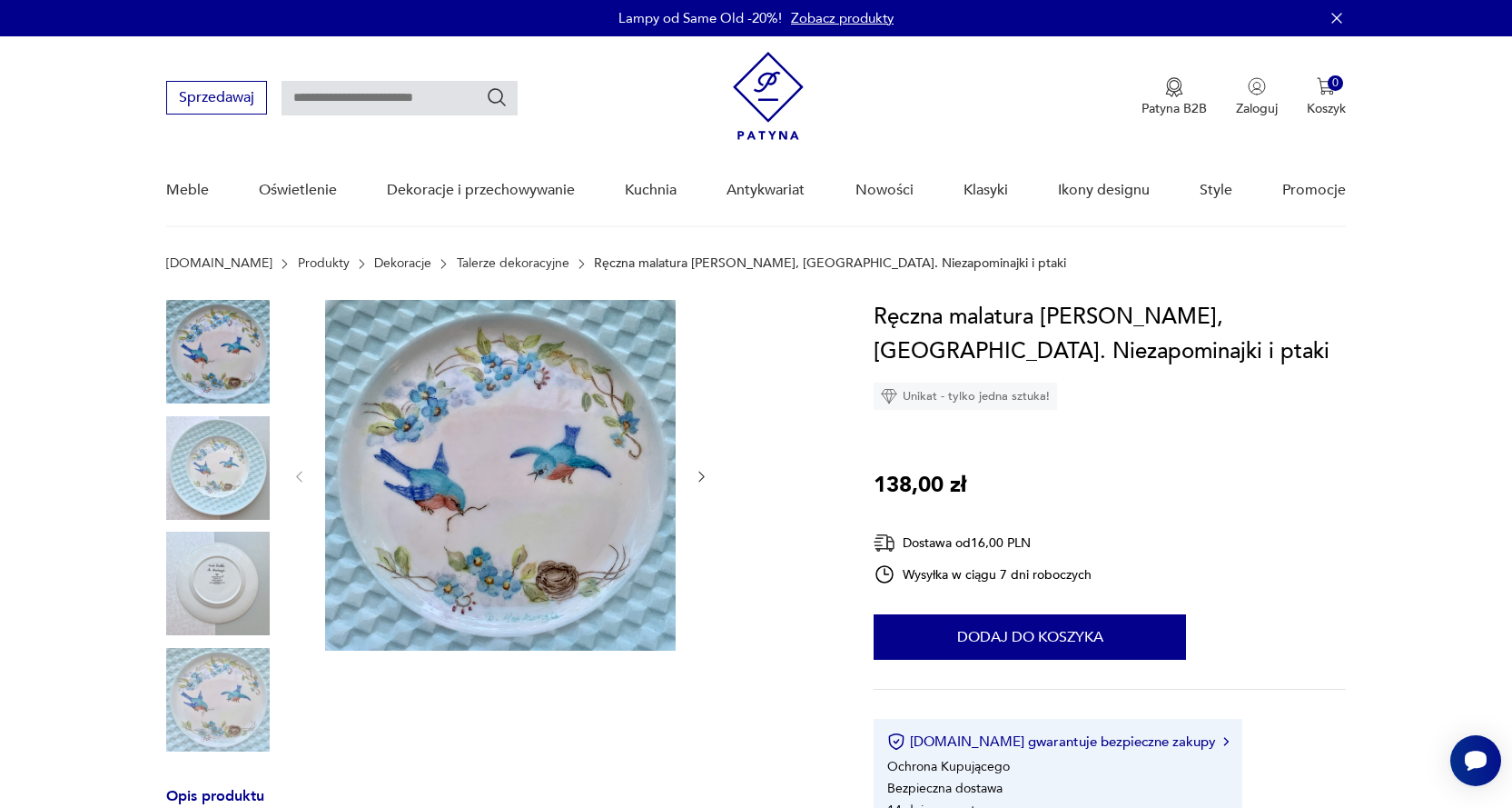
click at [773, 264] on p "Ręczna malatura [PERSON_NAME], [GEOGRAPHIC_DATA]. Niezapominajki i ptaki" at bounding box center [830, 263] width 472 height 14
click at [230, 445] on img at bounding box center [218, 468] width 103 height 103
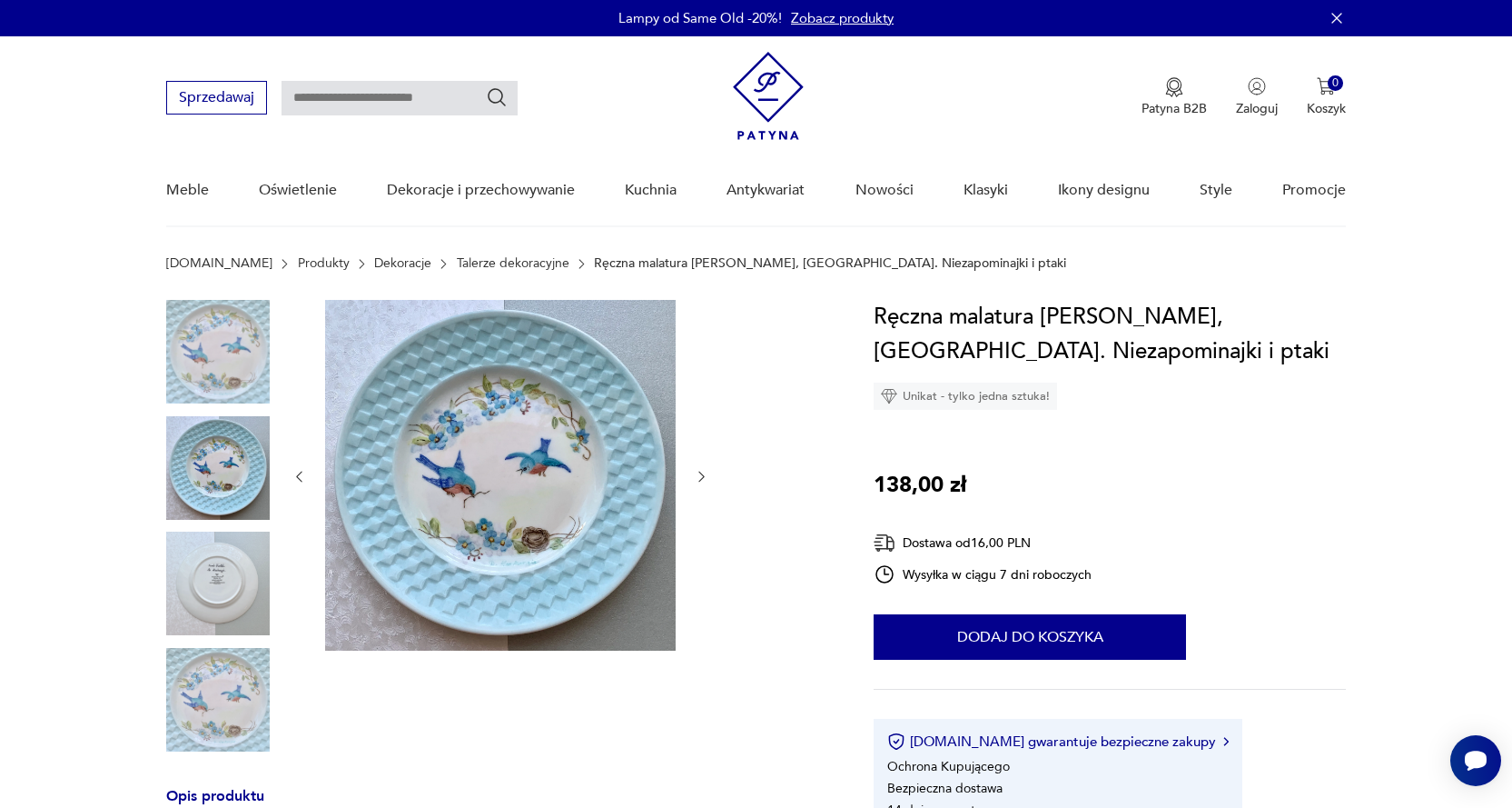
click at [231, 688] on img at bounding box center [218, 699] width 103 height 103
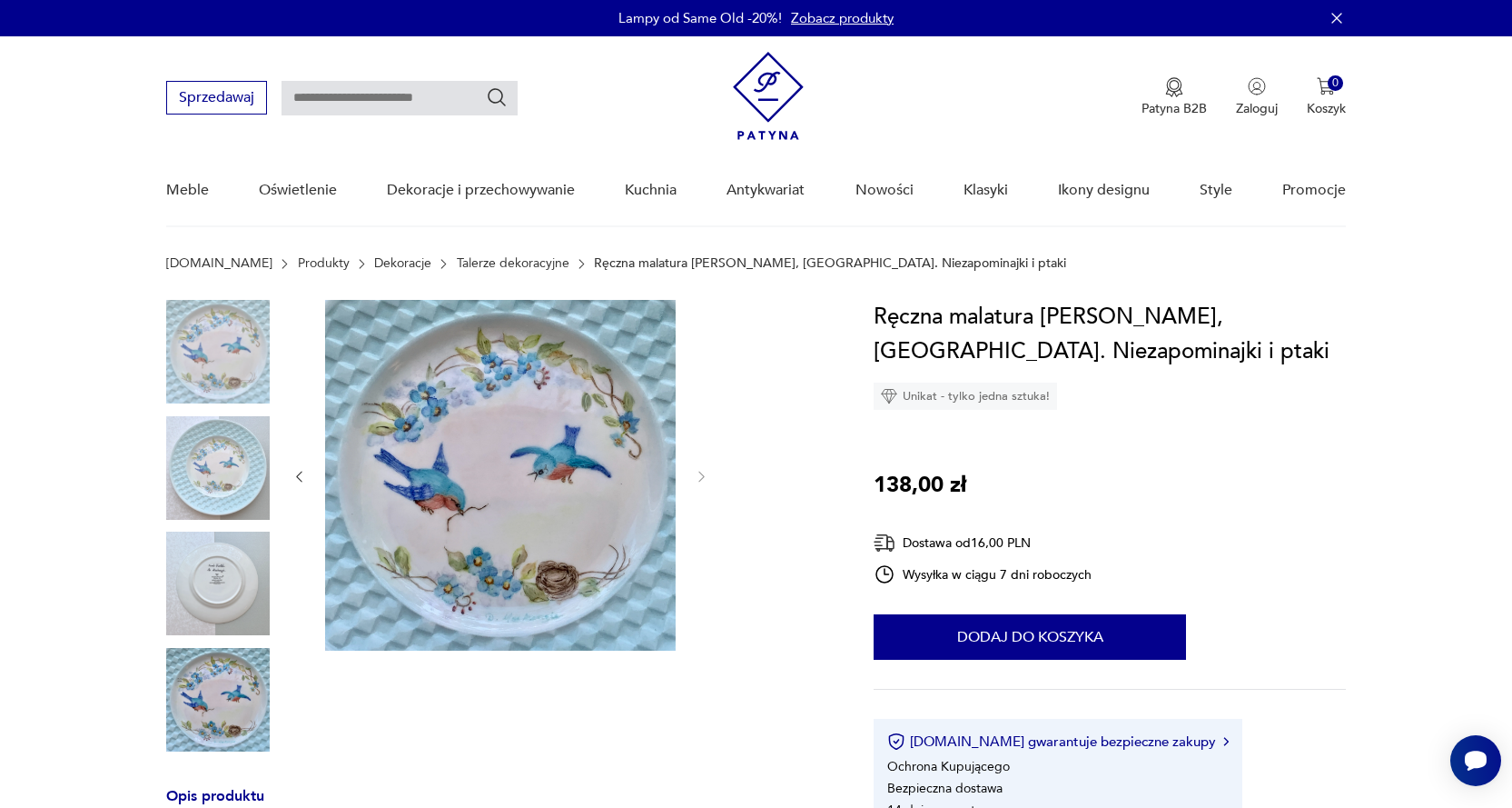
click at [201, 469] on img at bounding box center [218, 468] width 103 height 103
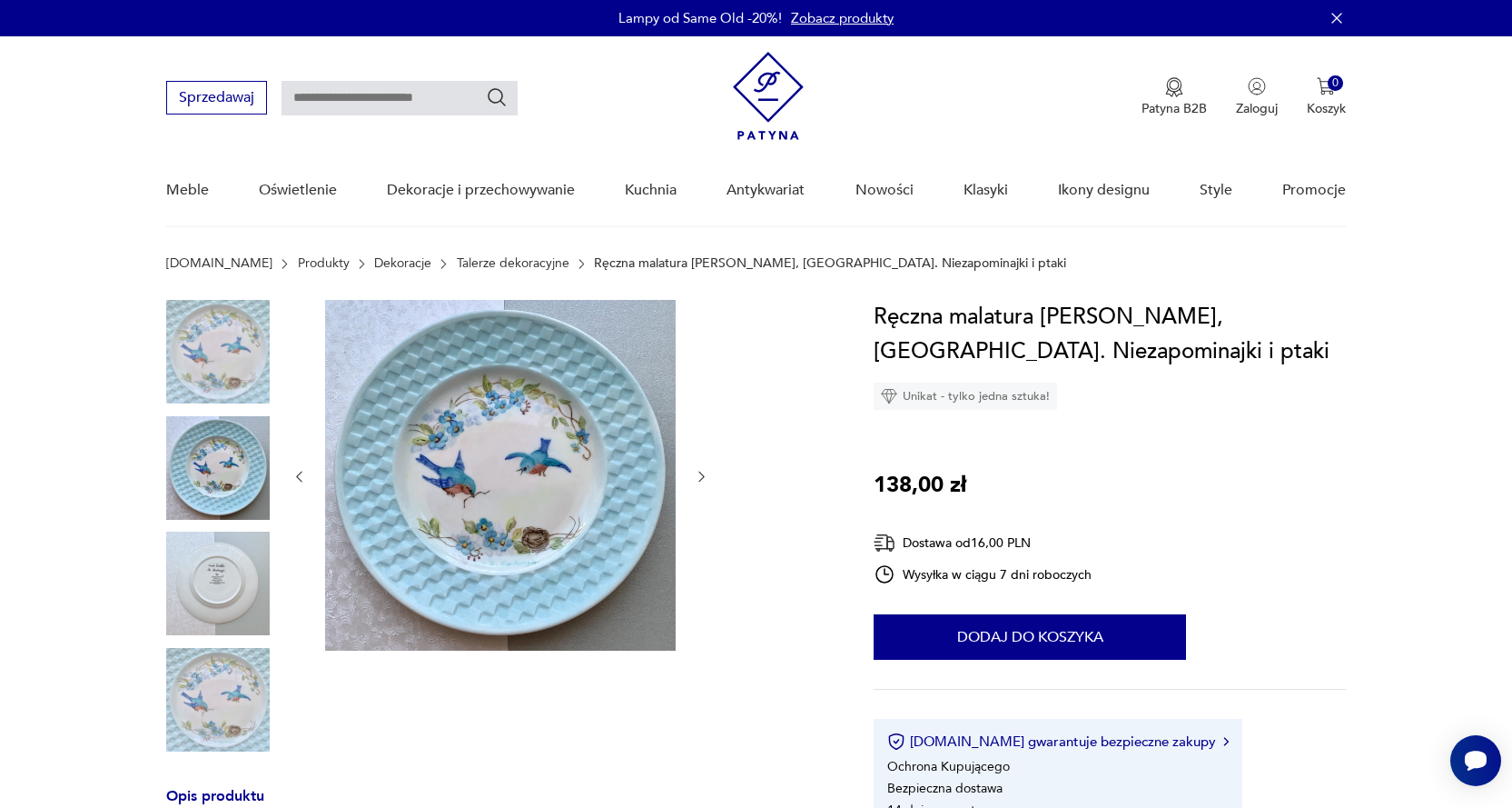
click at [340, 102] on input "text" at bounding box center [399, 98] width 236 height 34
